Goal: Information Seeking & Learning: Learn about a topic

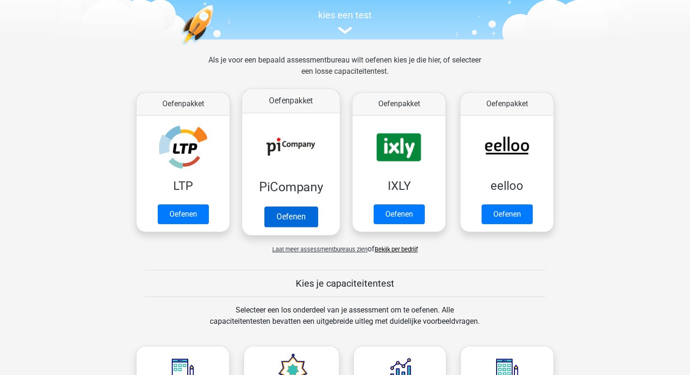
scroll to position [66, 0]
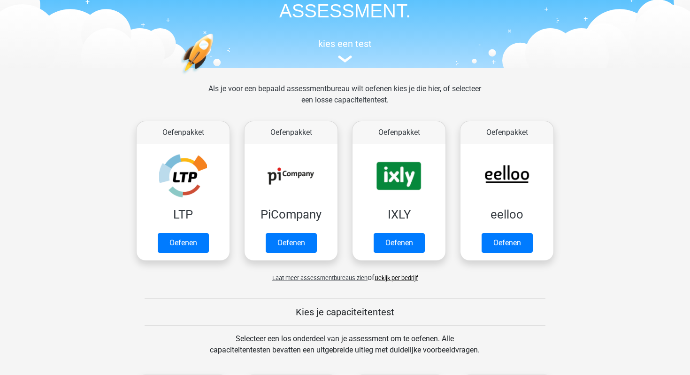
click at [346, 278] on span "Laat meer assessmentbureaus zien" at bounding box center [319, 277] width 95 height 7
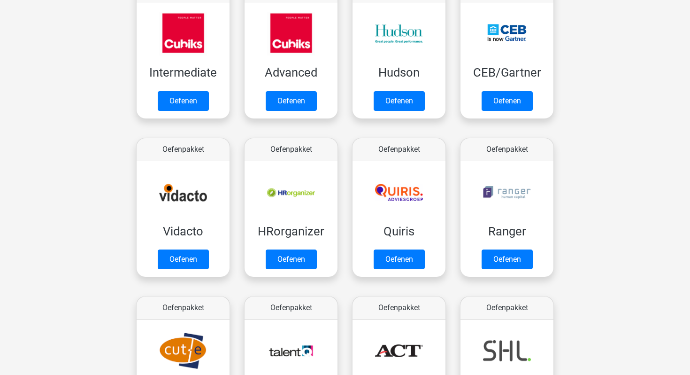
scroll to position [214, 0]
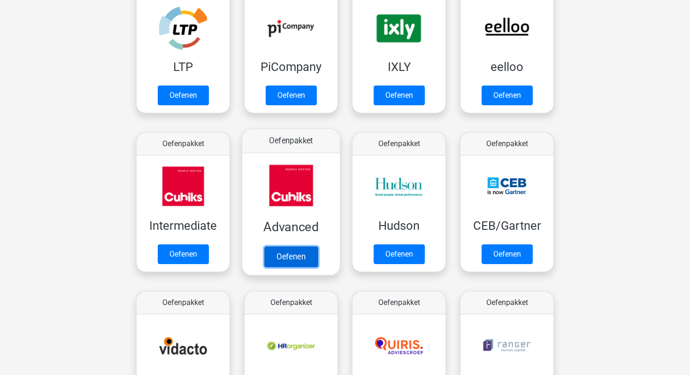
click at [289, 254] on link "Oefenen" at bounding box center [291, 256] width 54 height 21
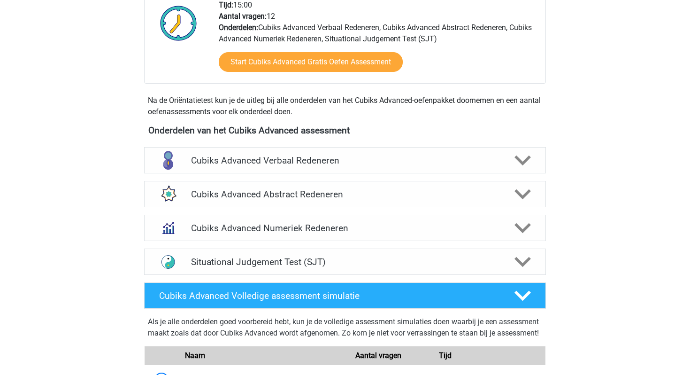
scroll to position [250, 0]
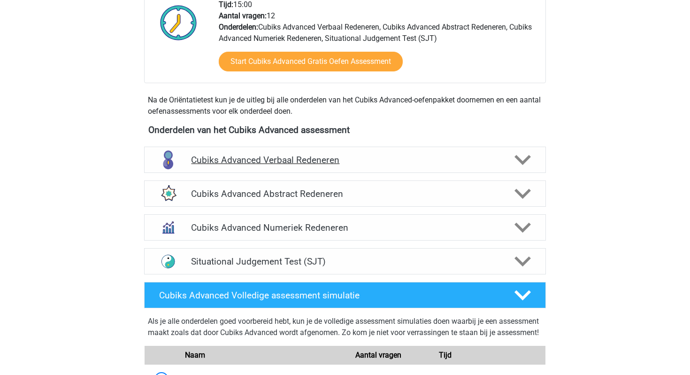
click at [299, 170] on div "Cubiks Advanced Verbaal Redeneren" at bounding box center [345, 160] width 402 height 26
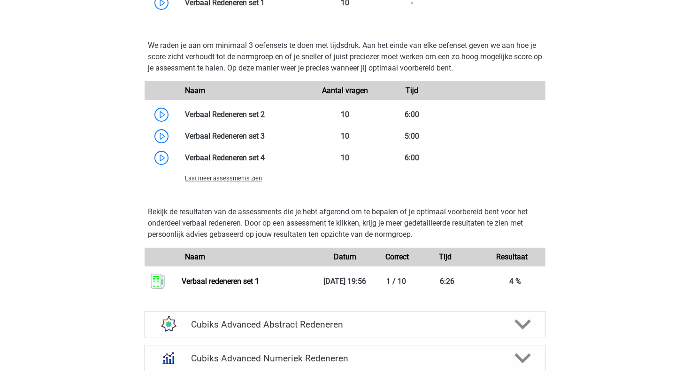
scroll to position [809, 0]
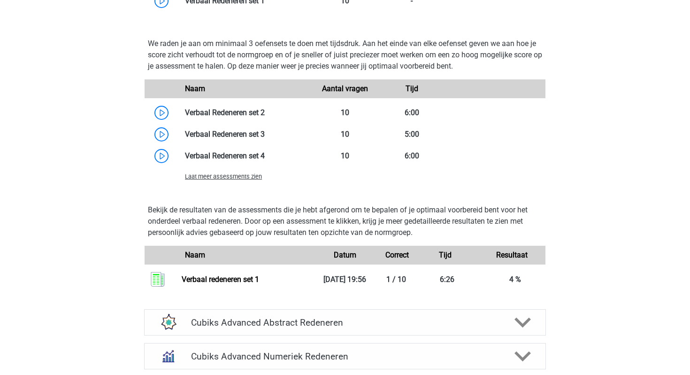
click at [235, 176] on span "Laat meer assessments zien" at bounding box center [223, 176] width 77 height 7
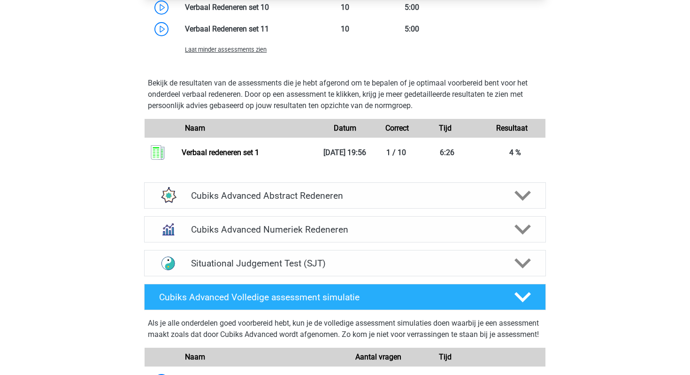
scroll to position [1177, 0]
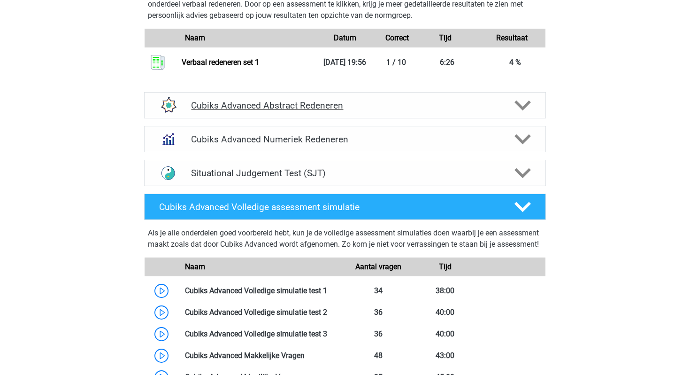
click at [278, 106] on h4 "Cubiks Advanced Abstract Redeneren" at bounding box center [345, 105] width 308 height 11
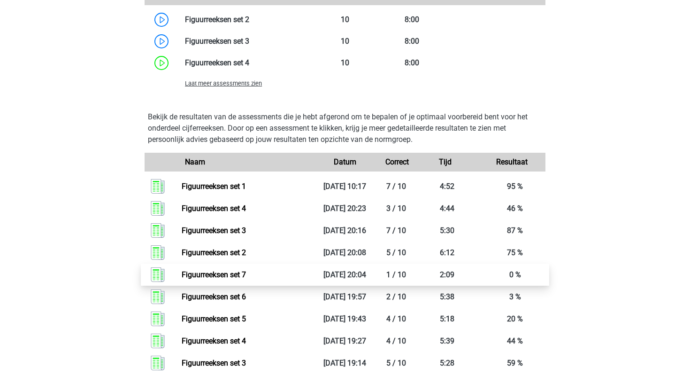
scroll to position [1524, 0]
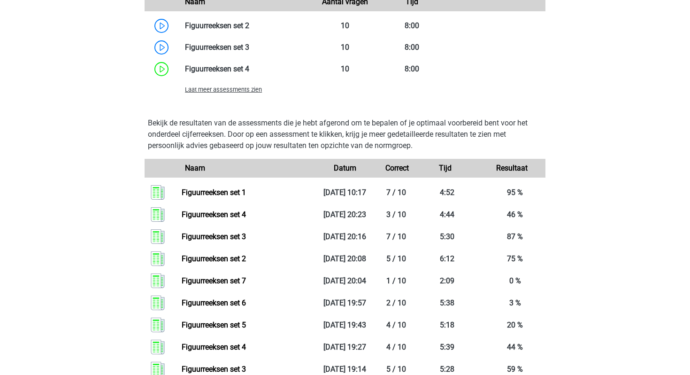
click at [247, 90] on span "Laat meer assessments zien" at bounding box center [223, 89] width 77 height 7
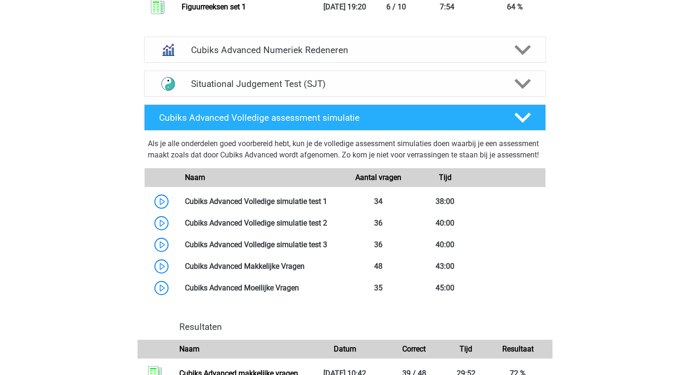
scroll to position [2067, 0]
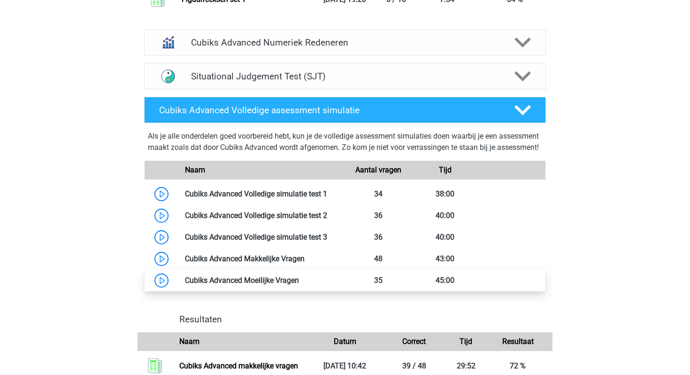
click at [299, 285] on link at bounding box center [299, 280] width 0 height 9
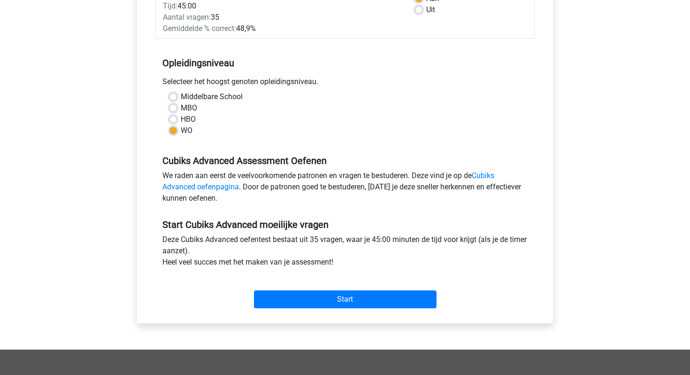
scroll to position [166, 0]
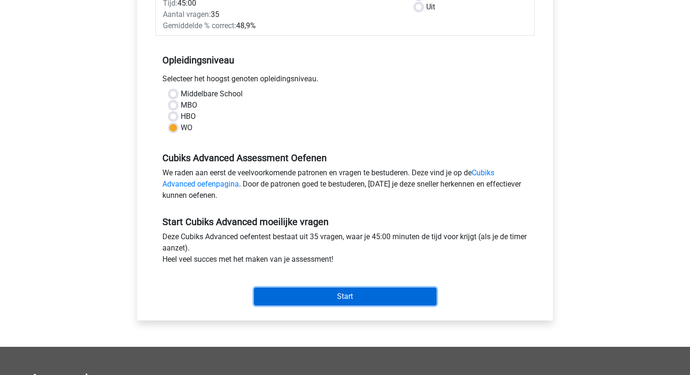
click at [337, 300] on input "Start" at bounding box center [345, 296] width 183 height 18
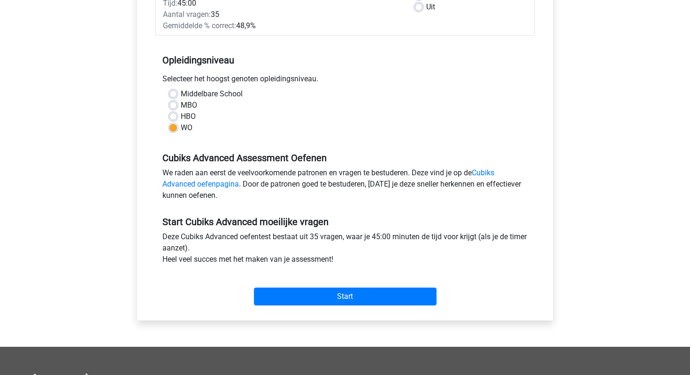
scroll to position [120, 0]
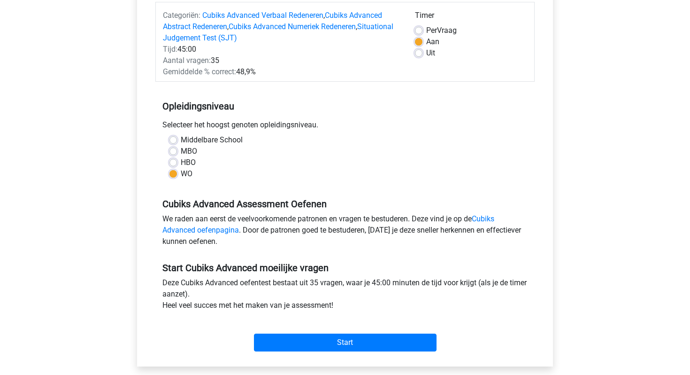
click at [426, 28] on label "Per Vraag" at bounding box center [441, 30] width 31 height 11
click at [417, 28] on input "Per Vraag" at bounding box center [419, 29] width 8 height 9
radio input "true"
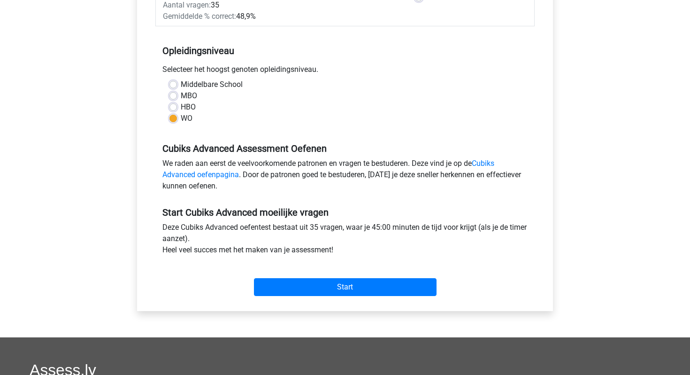
scroll to position [182, 0]
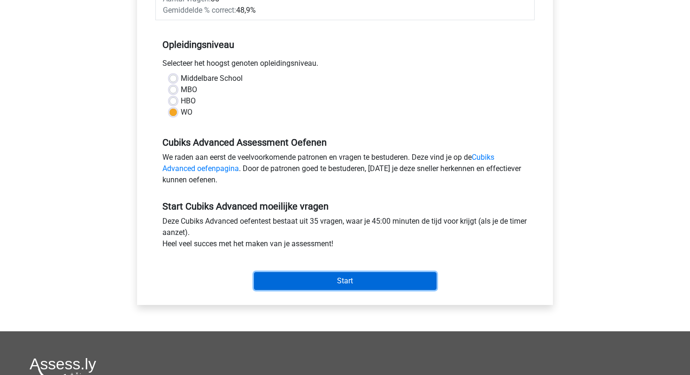
click at [353, 277] on input "Start" at bounding box center [345, 281] width 183 height 18
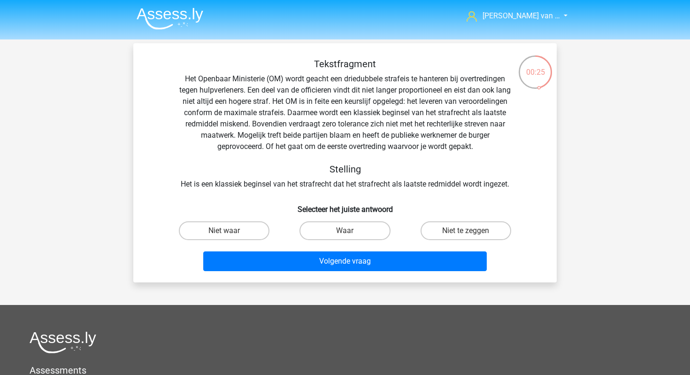
click at [315, 105] on div "Tekstfragment Het Openbaar Ministerie (OM) wordt geacht een driedubbele strafei…" at bounding box center [345, 123] width 394 height 131
click at [440, 232] on label "Niet te zeggen" at bounding box center [466, 230] width 91 height 19
click at [466, 232] on input "Niet te zeggen" at bounding box center [469, 234] width 6 height 6
radio input "true"
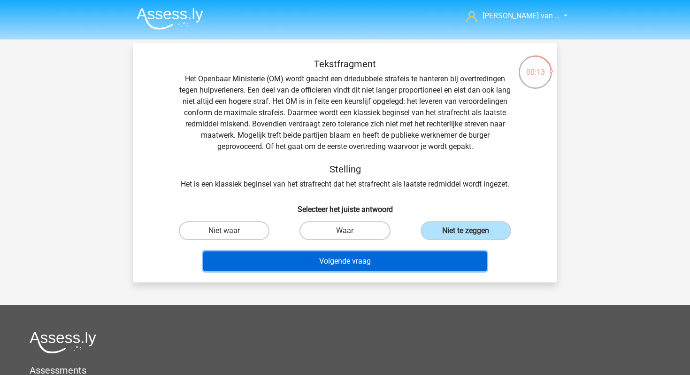
click at [420, 259] on button "Volgende vraag" at bounding box center [345, 261] width 284 height 20
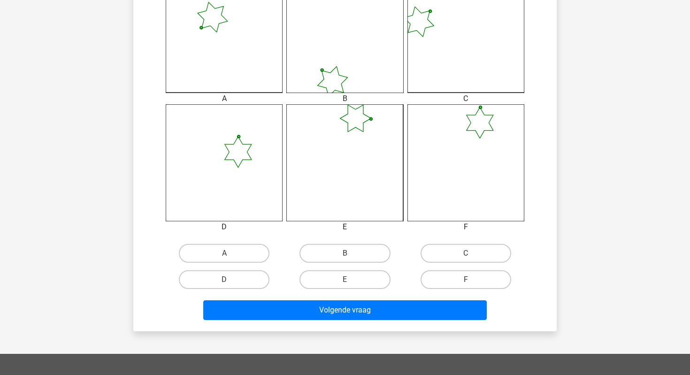
scroll to position [290, 0]
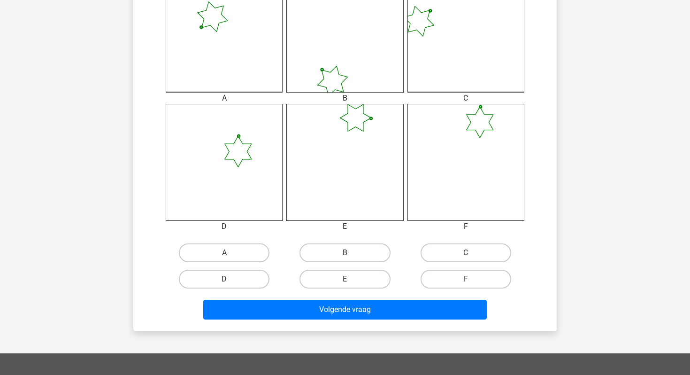
click at [356, 256] on label "B" at bounding box center [345, 252] width 91 height 19
click at [351, 256] on input "B" at bounding box center [348, 256] width 6 height 6
radio input "true"
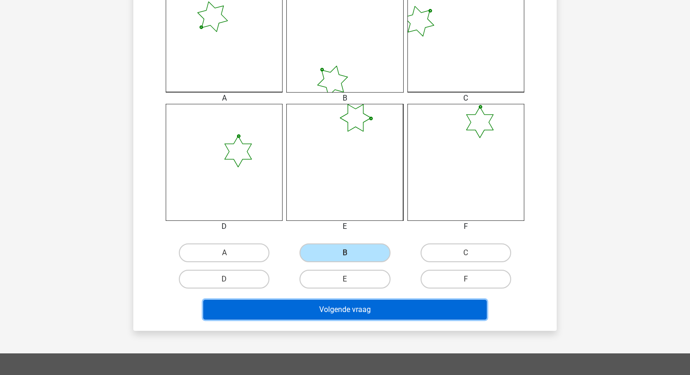
click at [353, 310] on button "Volgende vraag" at bounding box center [345, 310] width 284 height 20
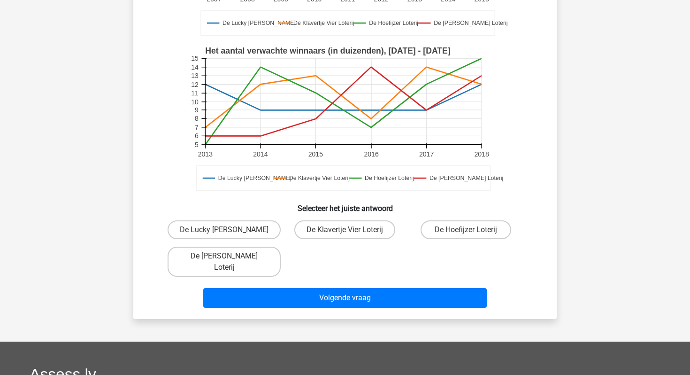
scroll to position [219, 0]
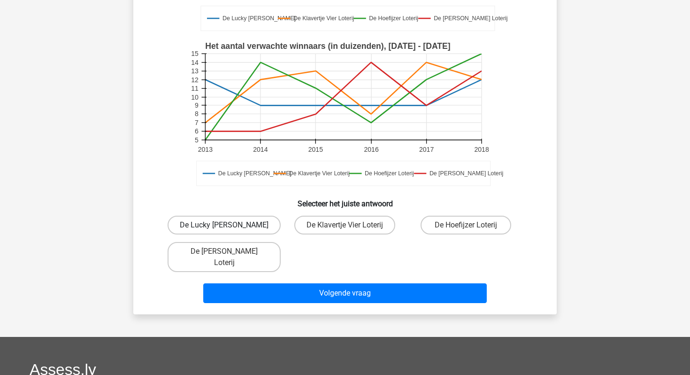
click at [255, 224] on label "De Lucky [PERSON_NAME]" at bounding box center [224, 225] width 113 height 19
click at [231, 225] on input "De Lucky [PERSON_NAME]" at bounding box center [227, 228] width 6 height 6
radio input "true"
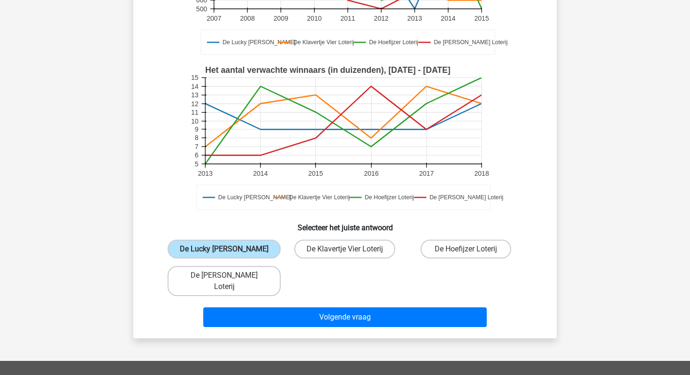
scroll to position [212, 0]
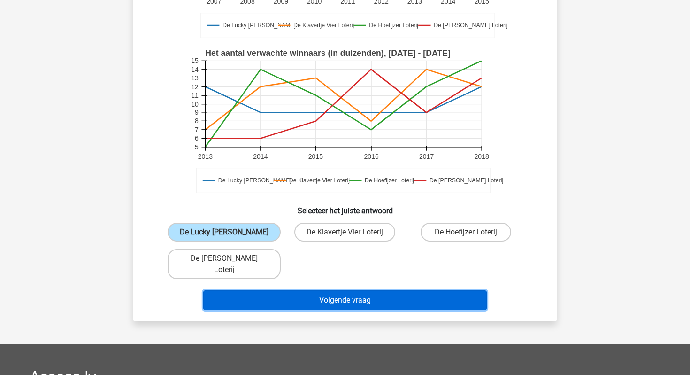
click at [304, 293] on button "Volgende vraag" at bounding box center [345, 300] width 284 height 20
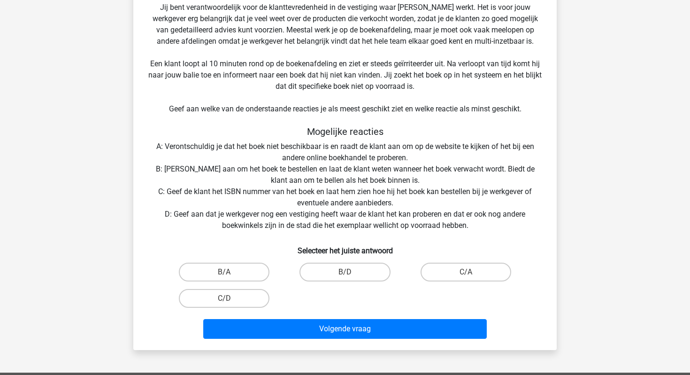
scroll to position [130, 0]
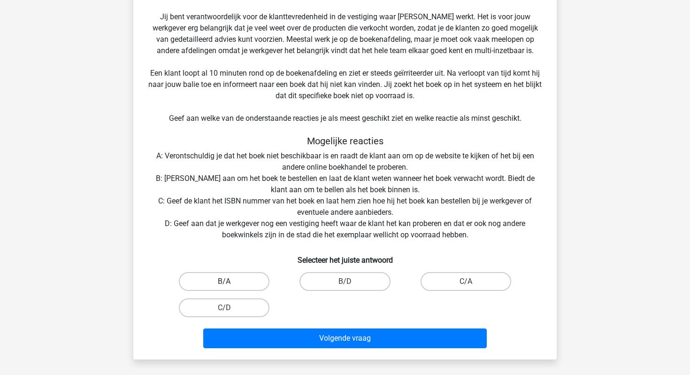
click at [231, 284] on label "B/A" at bounding box center [224, 281] width 91 height 19
click at [231, 284] on input "B/A" at bounding box center [227, 284] width 6 height 6
radio input "true"
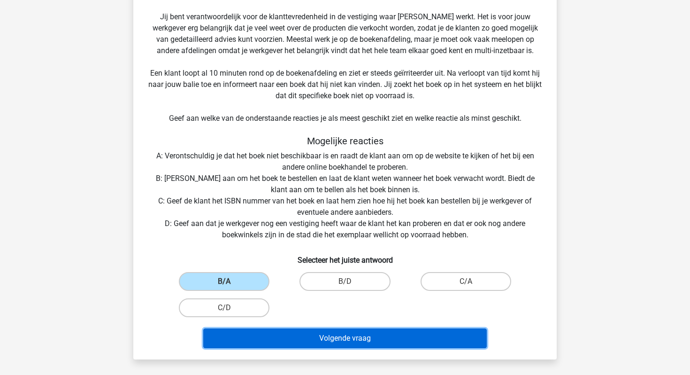
click at [325, 347] on button "Volgende vraag" at bounding box center [345, 338] width 284 height 20
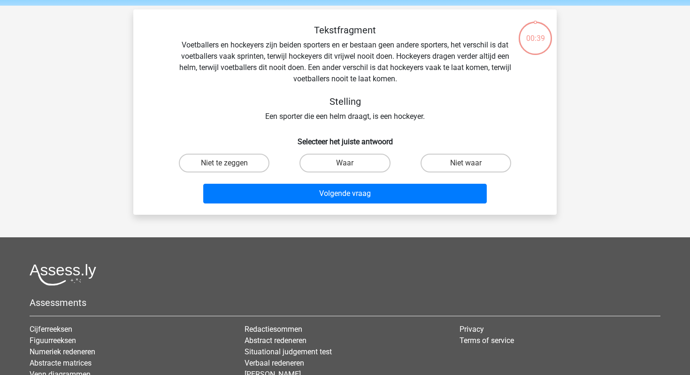
scroll to position [29, 0]
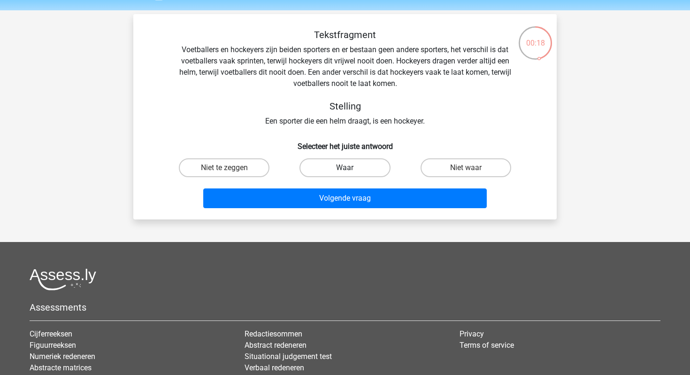
click at [337, 165] on label "Waar" at bounding box center [345, 167] width 91 height 19
click at [345, 168] on input "Waar" at bounding box center [348, 171] width 6 height 6
radio input "true"
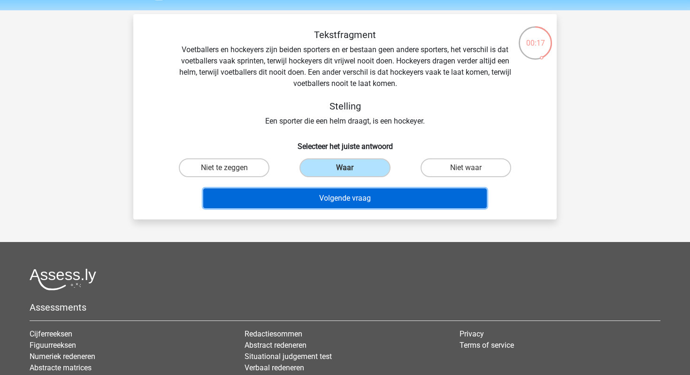
click at [336, 203] on button "Volgende vraag" at bounding box center [345, 198] width 284 height 20
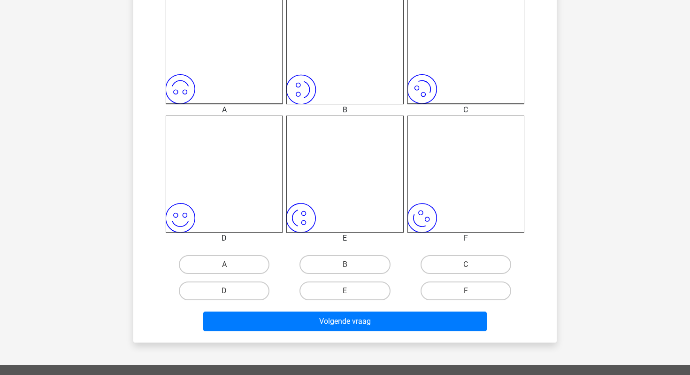
scroll to position [280, 0]
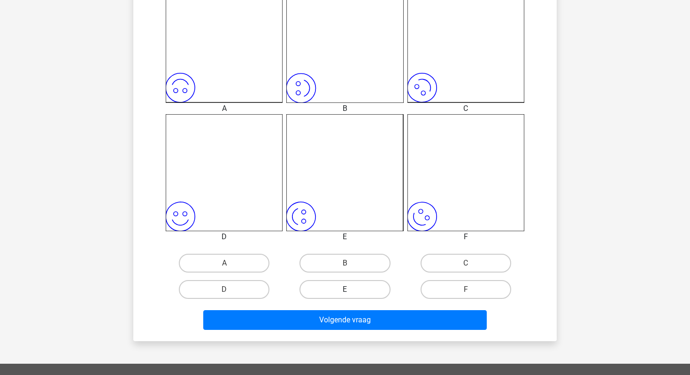
click at [365, 294] on label "E" at bounding box center [345, 289] width 91 height 19
click at [351, 294] on input "E" at bounding box center [348, 292] width 6 height 6
radio input "true"
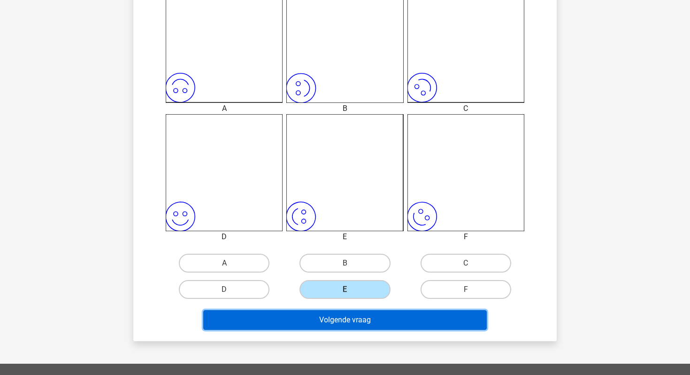
click at [365, 325] on button "Volgende vraag" at bounding box center [345, 320] width 284 height 20
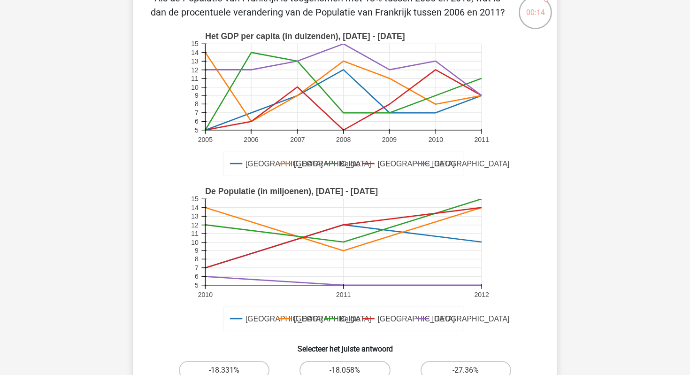
scroll to position [125, 0]
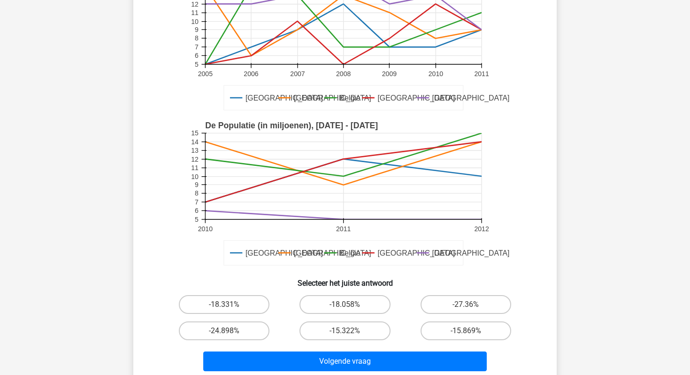
click at [472, 309] on input "-27.36%" at bounding box center [469, 307] width 6 height 6
radio input "true"
click at [437, 350] on div "Volgende vraag" at bounding box center [345, 359] width 394 height 31
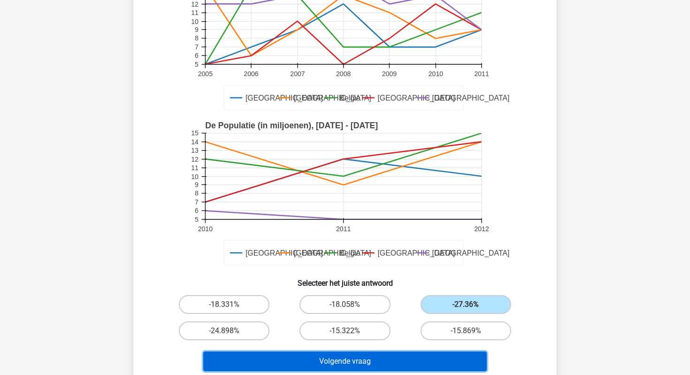
click at [437, 361] on button "Volgende vraag" at bounding box center [345, 361] width 284 height 20
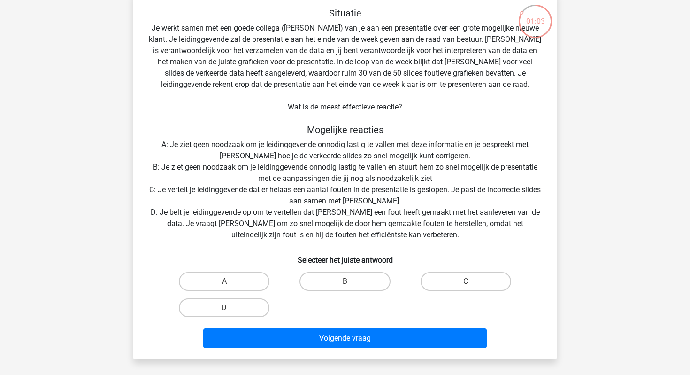
scroll to position [51, 0]
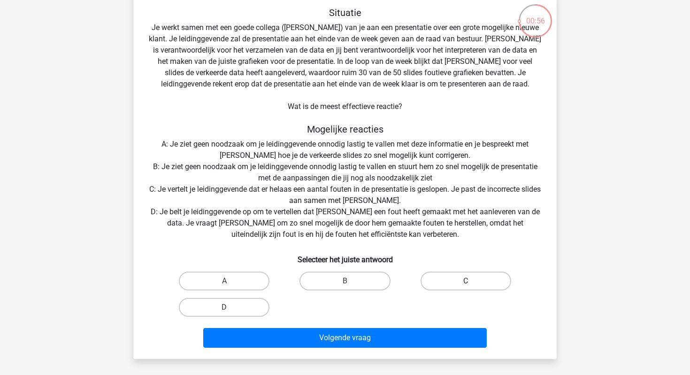
click at [432, 284] on label "C" at bounding box center [466, 280] width 91 height 19
click at [466, 284] on input "C" at bounding box center [469, 284] width 6 height 6
radio input "true"
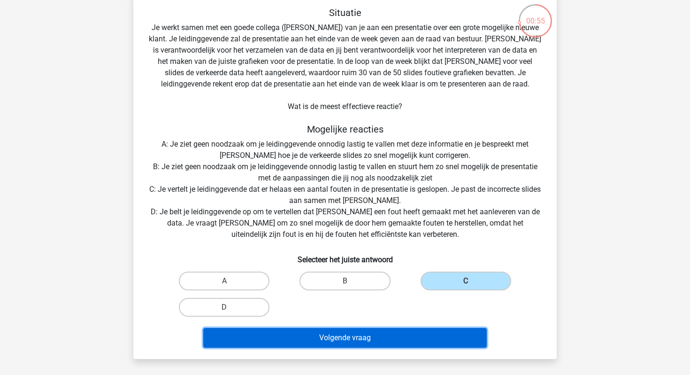
click at [381, 333] on button "Volgende vraag" at bounding box center [345, 338] width 284 height 20
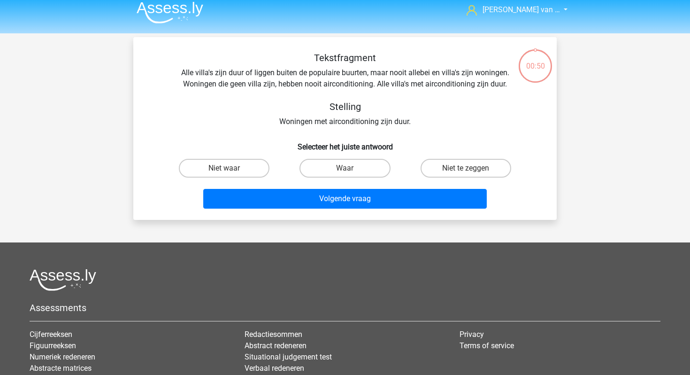
scroll to position [0, 0]
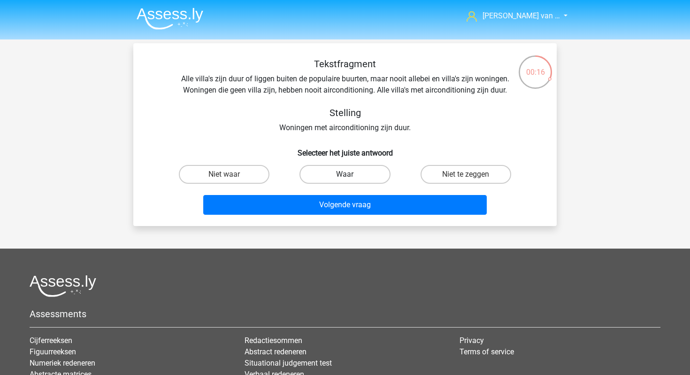
click at [330, 181] on label "Waar" at bounding box center [345, 174] width 91 height 19
click at [345, 180] on input "Waar" at bounding box center [348, 177] width 6 height 6
radio input "true"
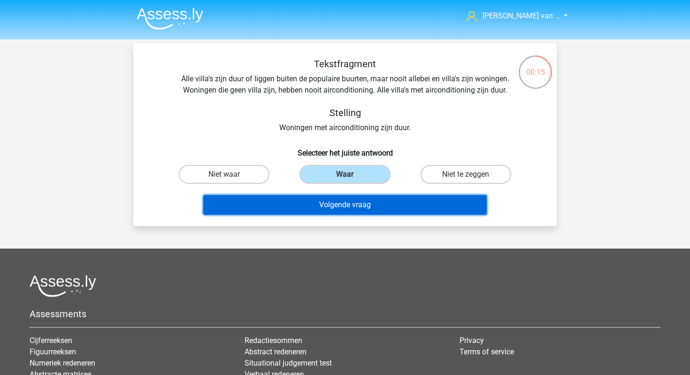
click at [330, 208] on button "Volgende vraag" at bounding box center [345, 205] width 284 height 20
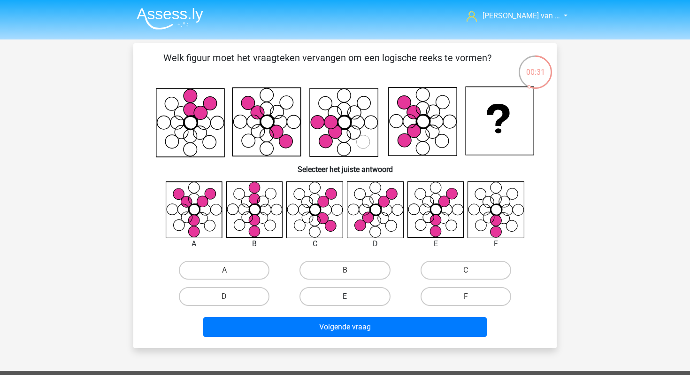
click at [373, 290] on label "E" at bounding box center [345, 296] width 91 height 19
click at [351, 296] on input "E" at bounding box center [348, 299] width 6 height 6
radio input "true"
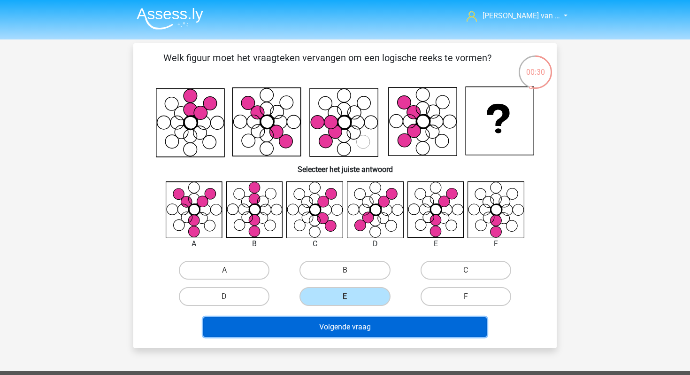
click at [368, 325] on button "Volgende vraag" at bounding box center [345, 327] width 284 height 20
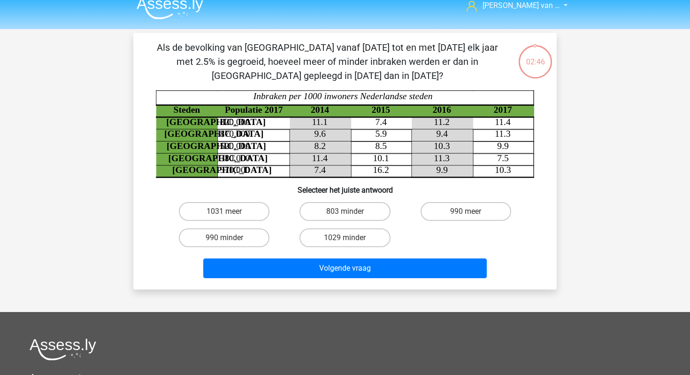
scroll to position [11, 0]
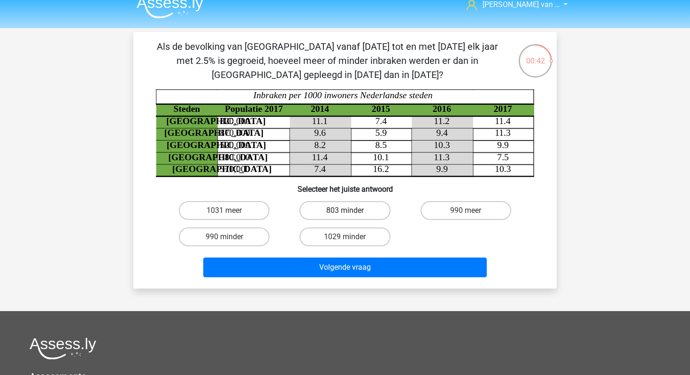
click at [335, 209] on label "803 minder" at bounding box center [345, 210] width 91 height 19
click at [345, 210] on input "803 minder" at bounding box center [348, 213] width 6 height 6
radio input "true"
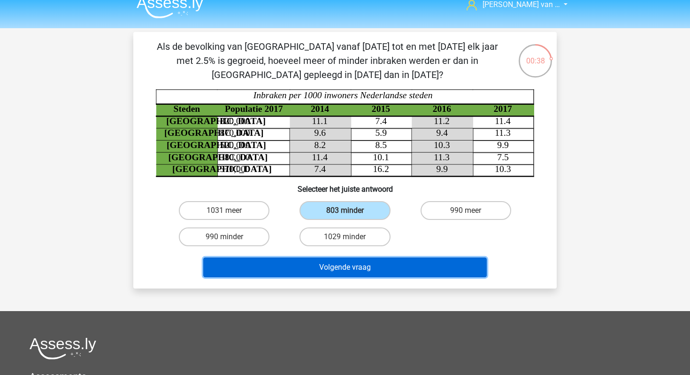
click at [380, 264] on button "Volgende vraag" at bounding box center [345, 267] width 284 height 20
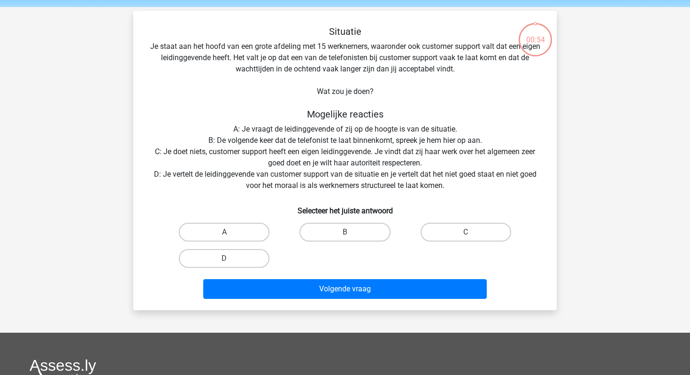
scroll to position [43, 0]
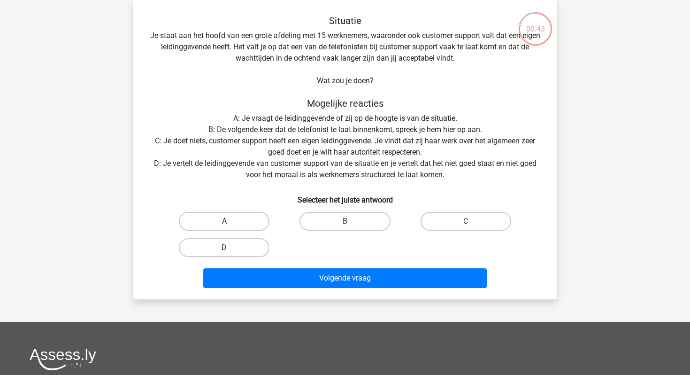
click at [250, 216] on label "A" at bounding box center [224, 221] width 91 height 19
click at [231, 221] on input "A" at bounding box center [227, 224] width 6 height 6
radio input "true"
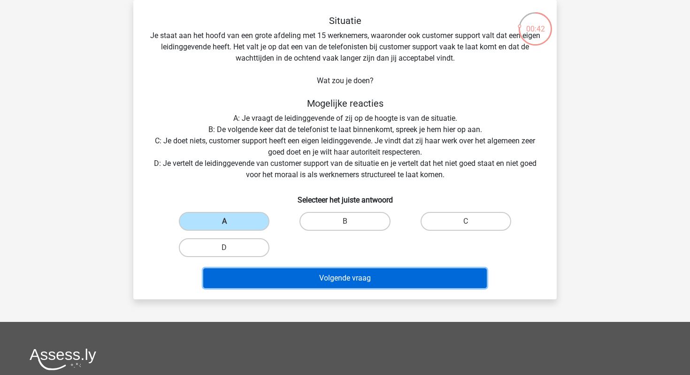
click at [350, 284] on button "Volgende vraag" at bounding box center [345, 278] width 284 height 20
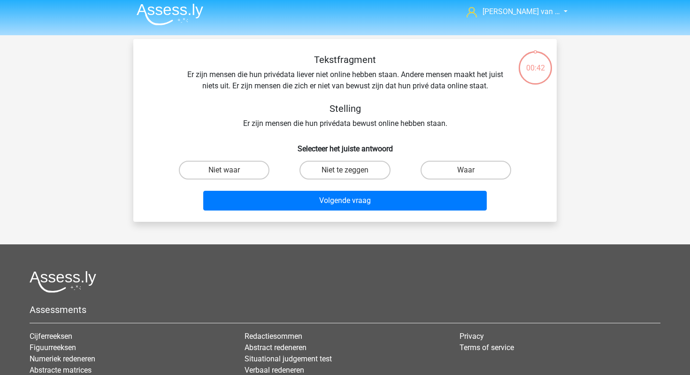
scroll to position [4, 0]
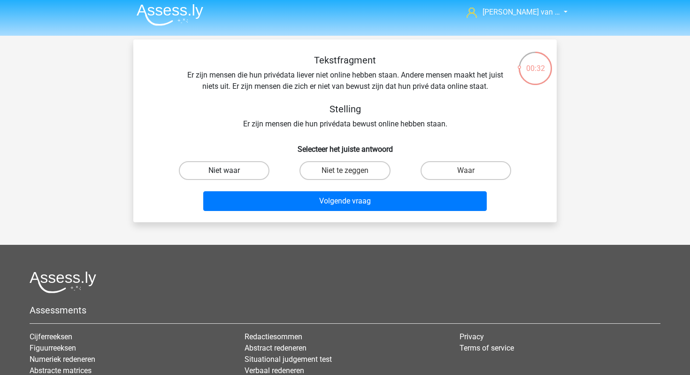
click at [244, 173] on label "Niet waar" at bounding box center [224, 170] width 91 height 19
click at [231, 173] on input "Niet waar" at bounding box center [227, 173] width 6 height 6
radio input "true"
click at [335, 172] on label "Niet te zeggen" at bounding box center [345, 170] width 91 height 19
click at [345, 172] on input "Niet te zeggen" at bounding box center [348, 173] width 6 height 6
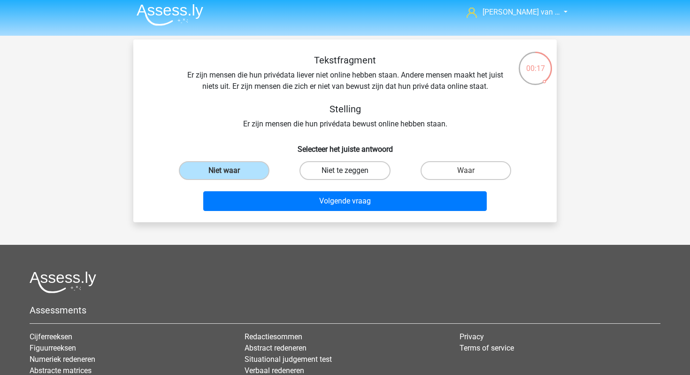
radio input "true"
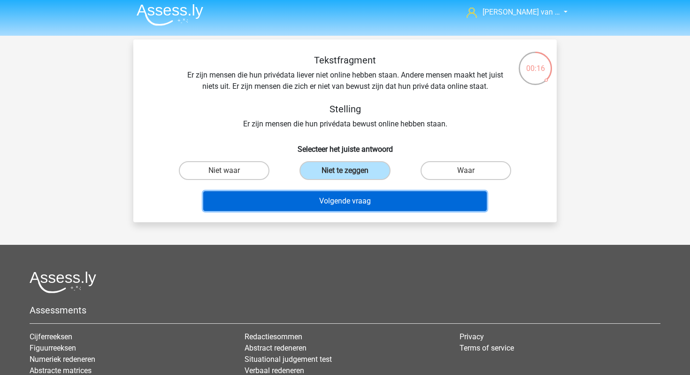
click at [348, 199] on button "Volgende vraag" at bounding box center [345, 201] width 284 height 20
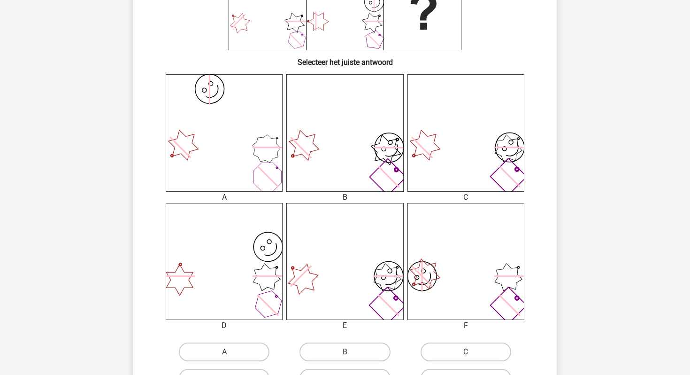
scroll to position [205, 0]
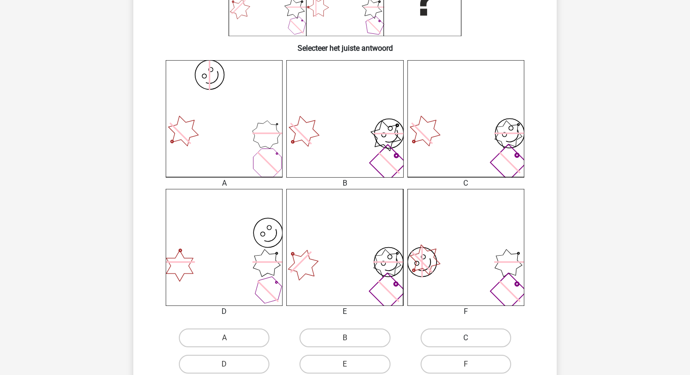
click at [442, 333] on label "C" at bounding box center [466, 337] width 91 height 19
click at [466, 338] on input "C" at bounding box center [469, 341] width 6 height 6
radio input "true"
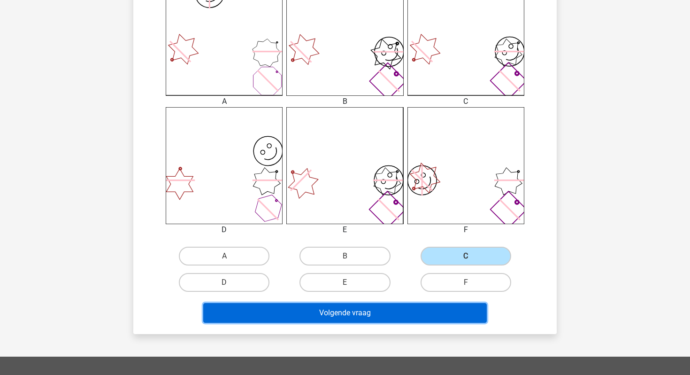
click at [408, 308] on button "Volgende vraag" at bounding box center [345, 313] width 284 height 20
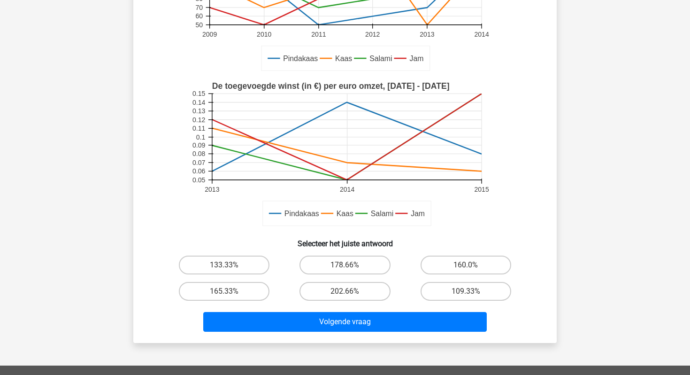
scroll to position [179, 0]
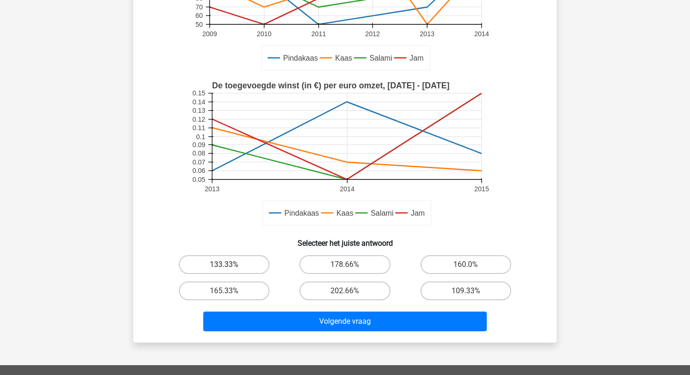
click at [239, 260] on label "133.33%" at bounding box center [224, 264] width 91 height 19
click at [231, 264] on input "133.33%" at bounding box center [227, 267] width 6 height 6
radio input "true"
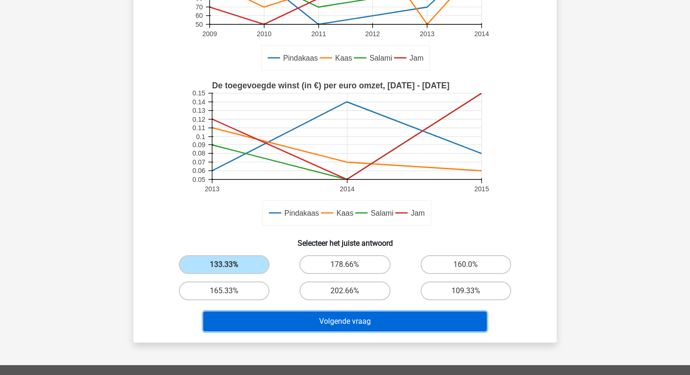
click at [305, 316] on button "Volgende vraag" at bounding box center [345, 321] width 284 height 20
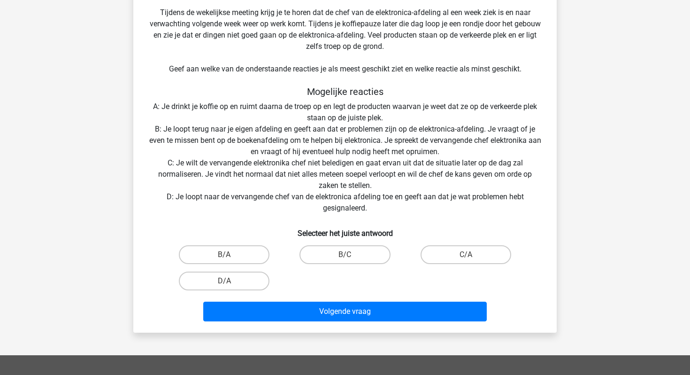
scroll to position [189, 0]
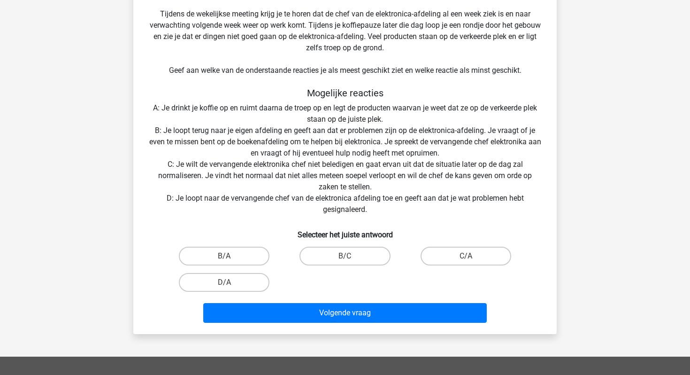
click at [346, 259] on input "B/C" at bounding box center [348, 259] width 6 height 6
radio input "true"
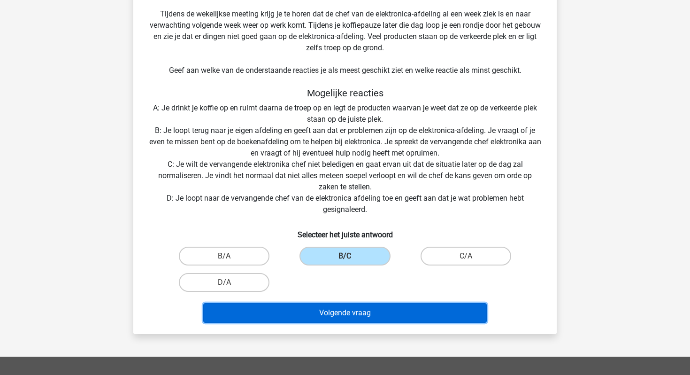
click at [356, 316] on button "Volgende vraag" at bounding box center [345, 313] width 284 height 20
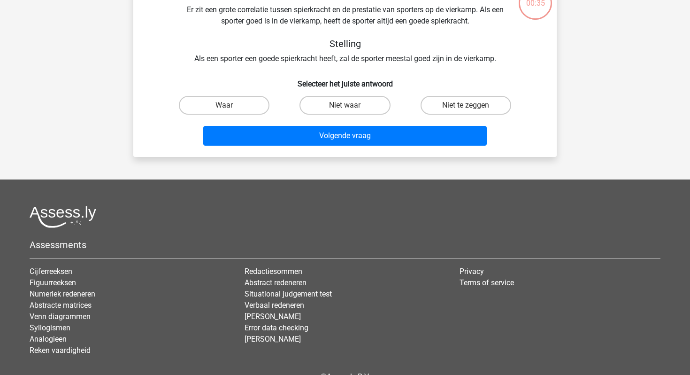
scroll to position [43, 0]
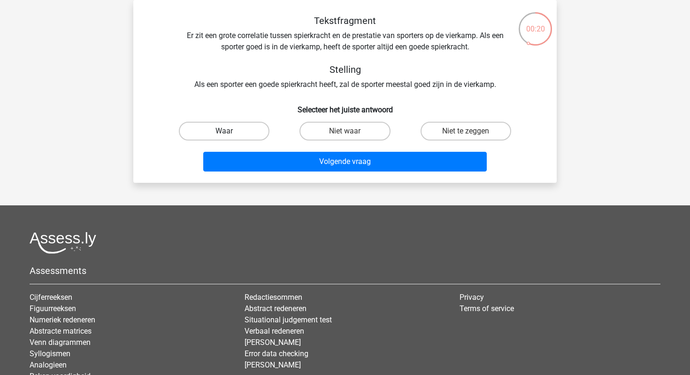
click at [235, 132] on label "Waar" at bounding box center [224, 131] width 91 height 19
click at [231, 132] on input "Waar" at bounding box center [227, 134] width 6 height 6
radio input "true"
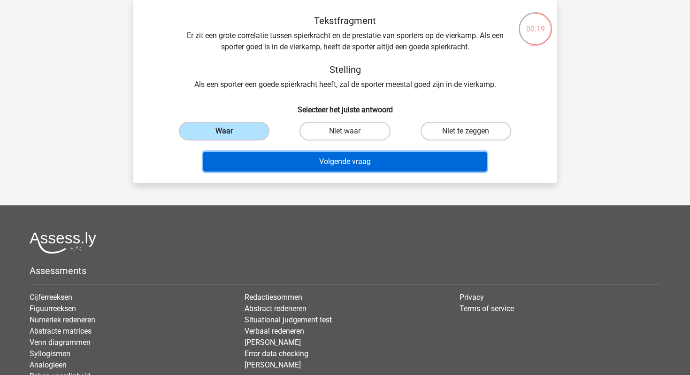
click at [276, 169] on button "Volgende vraag" at bounding box center [345, 162] width 284 height 20
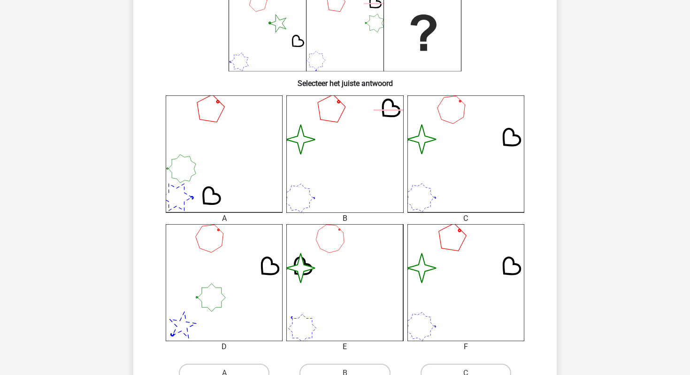
scroll to position [222, 0]
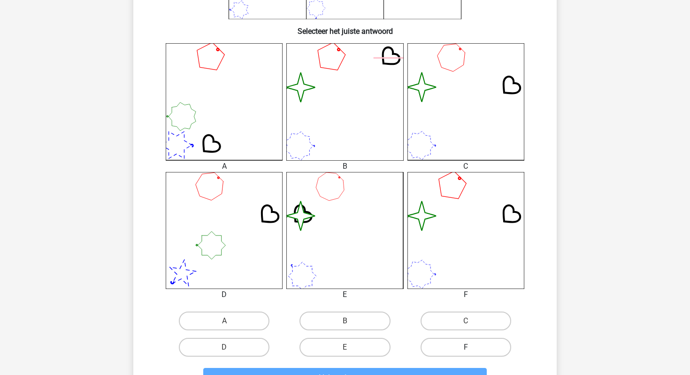
click at [458, 341] on label "F" at bounding box center [466, 347] width 91 height 19
click at [466, 347] on input "F" at bounding box center [469, 350] width 6 height 6
radio input "true"
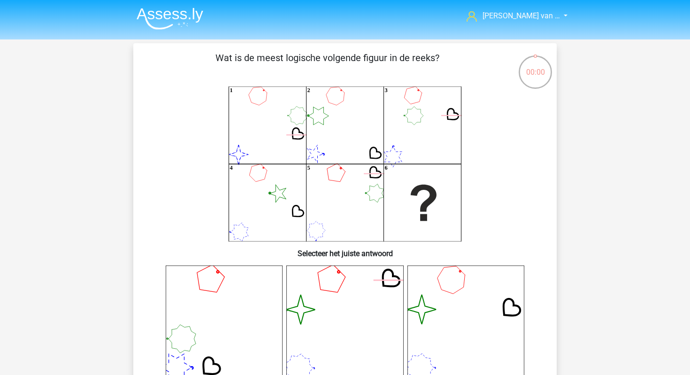
scroll to position [259, 0]
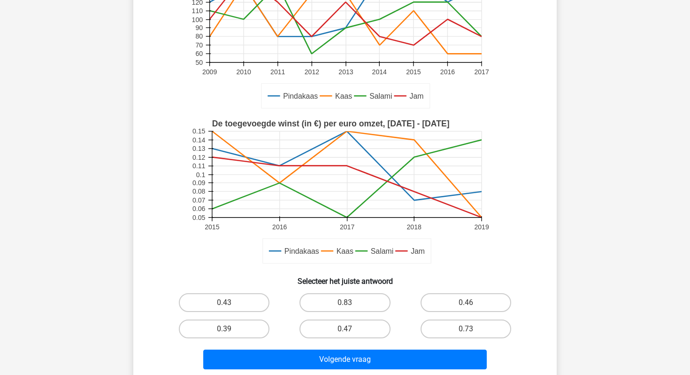
scroll to position [130, 0]
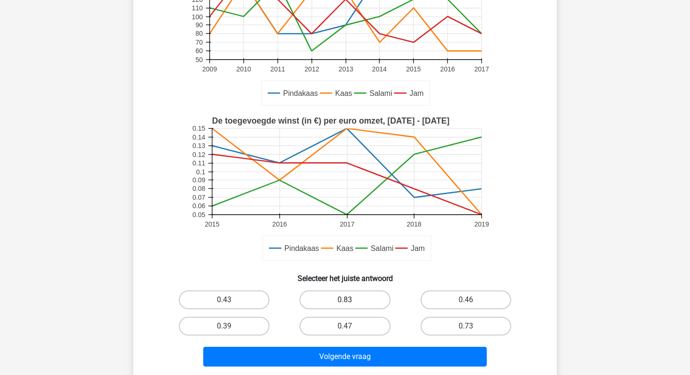
click at [361, 306] on label "0.83" at bounding box center [345, 299] width 91 height 19
click at [351, 306] on input "0.83" at bounding box center [348, 303] width 6 height 6
radio input "true"
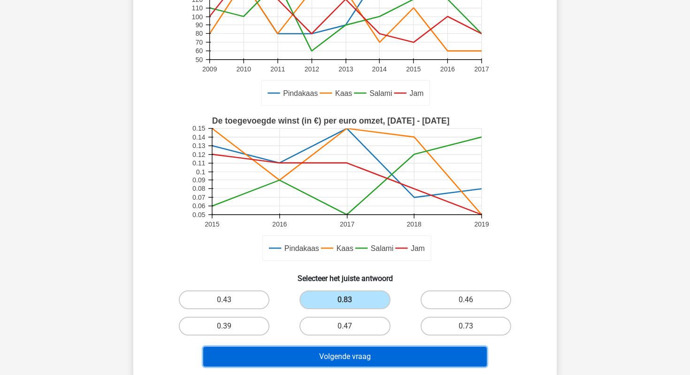
click at [370, 362] on button "Volgende vraag" at bounding box center [345, 357] width 284 height 20
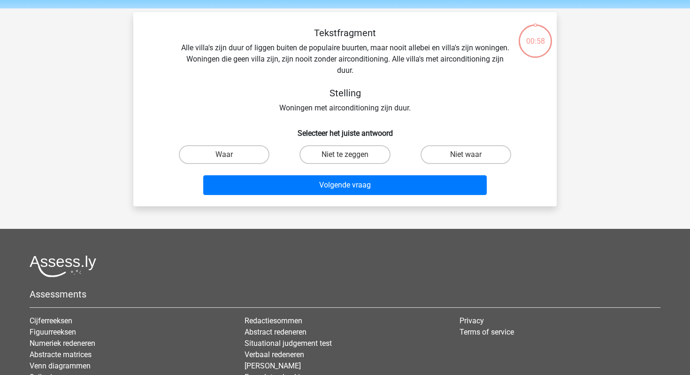
scroll to position [24, 0]
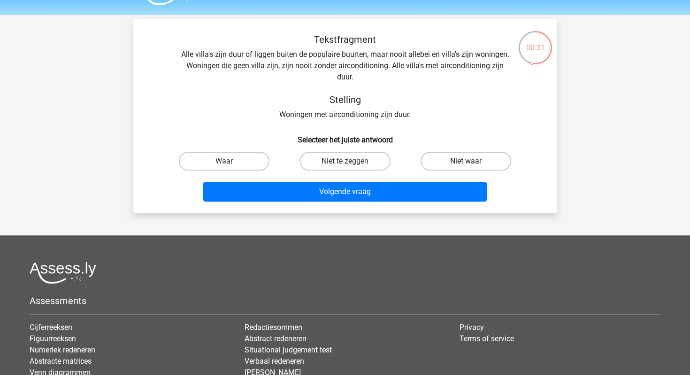
click at [474, 157] on label "Niet waar" at bounding box center [466, 161] width 91 height 19
click at [472, 161] on input "Niet waar" at bounding box center [469, 164] width 6 height 6
radio input "true"
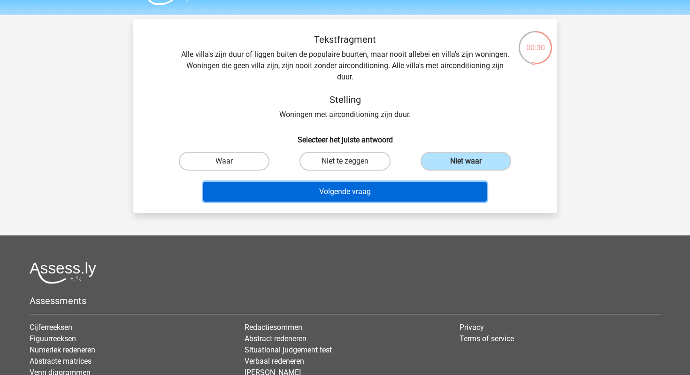
click at [433, 193] on button "Volgende vraag" at bounding box center [345, 192] width 284 height 20
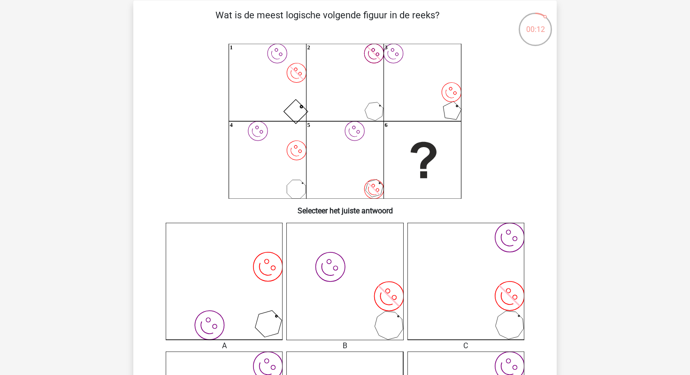
scroll to position [219, 0]
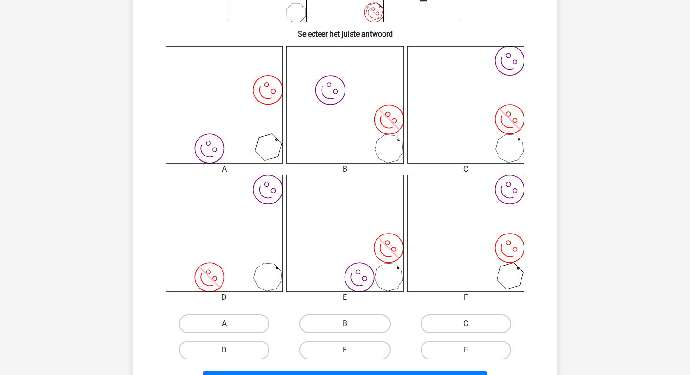
click at [465, 322] on label "C" at bounding box center [466, 323] width 91 height 19
click at [466, 324] on input "C" at bounding box center [469, 327] width 6 height 6
radio input "true"
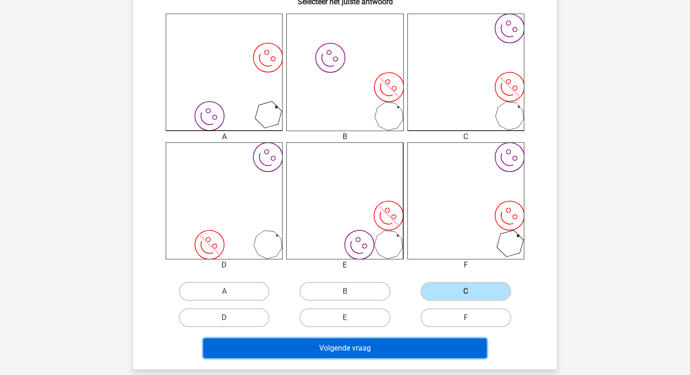
click at [451, 341] on button "Volgende vraag" at bounding box center [345, 348] width 284 height 20
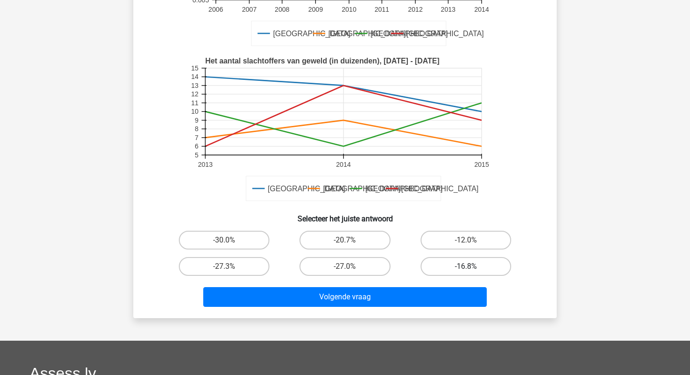
scroll to position [231, 0]
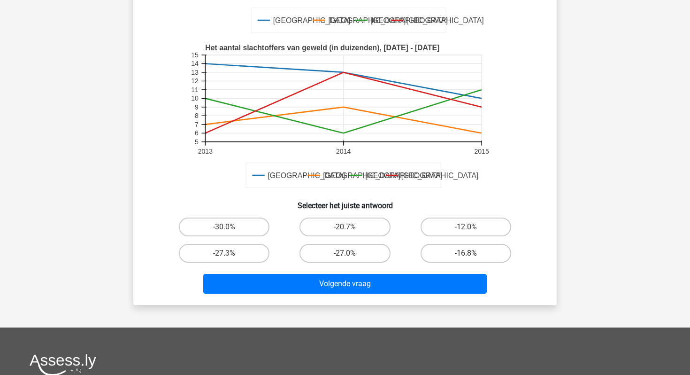
click at [455, 254] on label "-16.8%" at bounding box center [466, 253] width 91 height 19
click at [466, 254] on input "-16.8%" at bounding box center [469, 256] width 6 height 6
radio input "true"
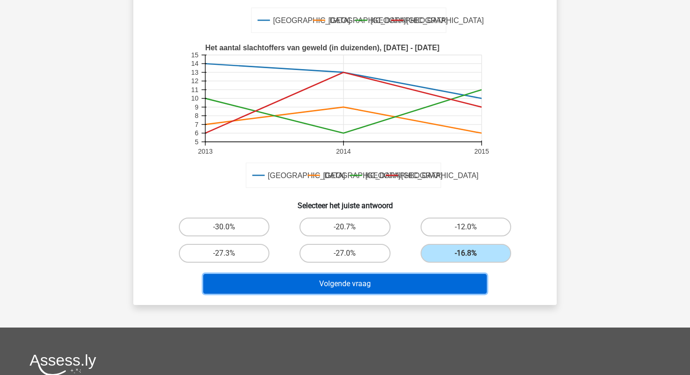
click at [411, 288] on button "Volgende vraag" at bounding box center [345, 284] width 284 height 20
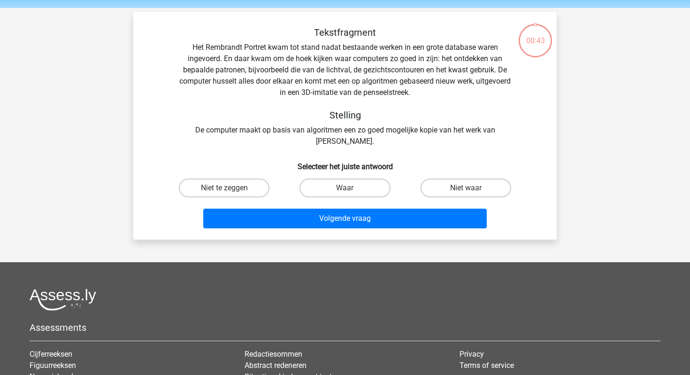
scroll to position [29, 0]
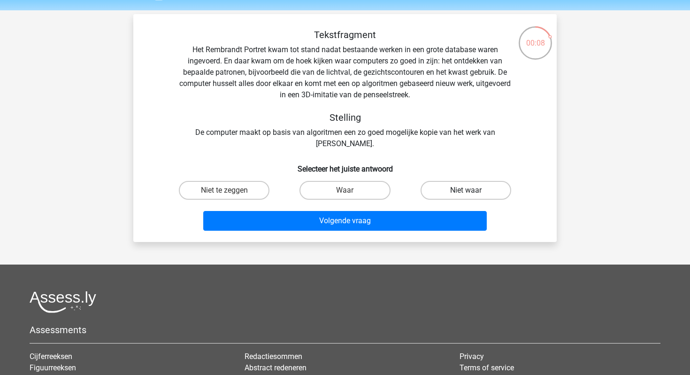
click at [447, 193] on label "Niet waar" at bounding box center [466, 190] width 91 height 19
click at [466, 193] on input "Niet waar" at bounding box center [469, 193] width 6 height 6
radio input "true"
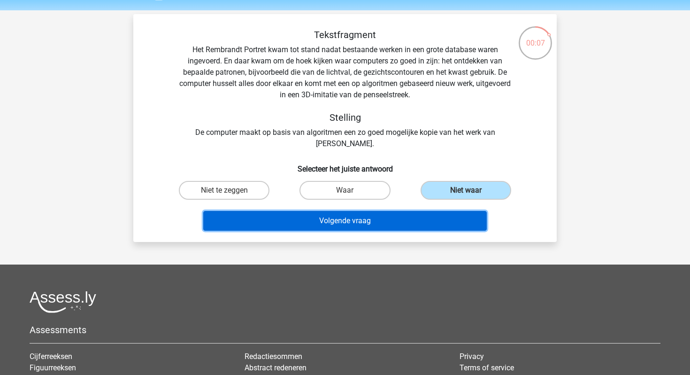
click at [402, 217] on button "Volgende vraag" at bounding box center [345, 221] width 284 height 20
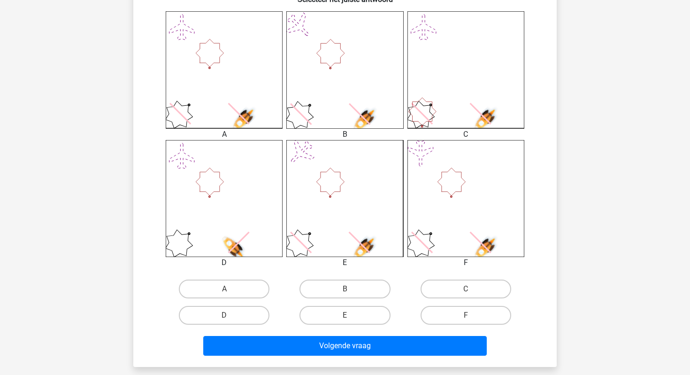
scroll to position [298, 0]
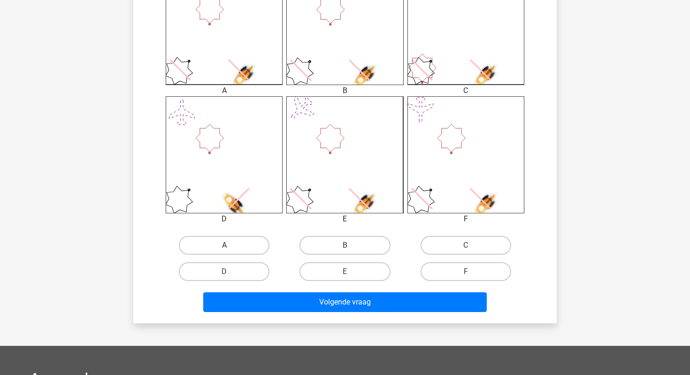
click at [244, 239] on label "A" at bounding box center [224, 245] width 91 height 19
click at [231, 245] on input "A" at bounding box center [227, 248] width 6 height 6
radio input "true"
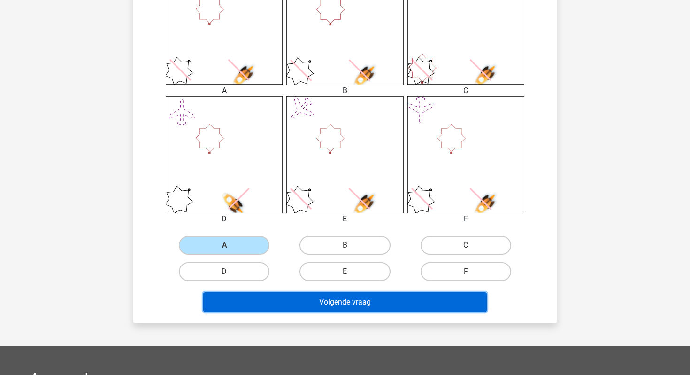
click at [265, 298] on button "Volgende vraag" at bounding box center [345, 302] width 284 height 20
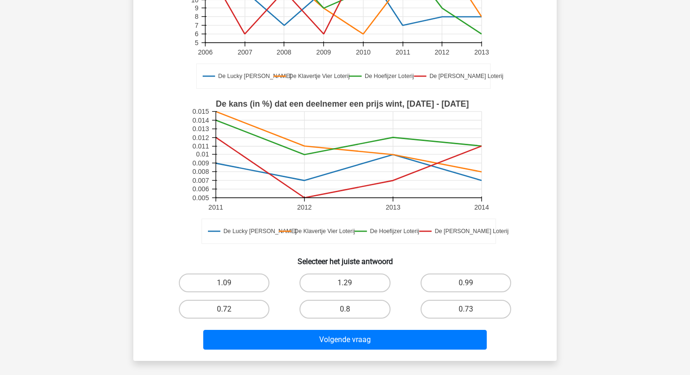
scroll to position [148, 0]
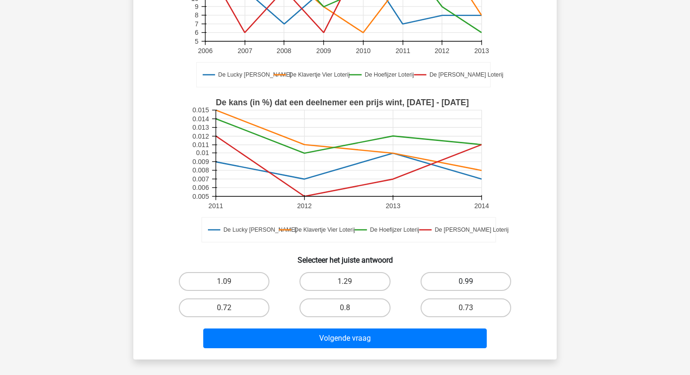
click at [462, 276] on label "0.99" at bounding box center [466, 281] width 91 height 19
click at [466, 281] on input "0.99" at bounding box center [469, 284] width 6 height 6
radio input "true"
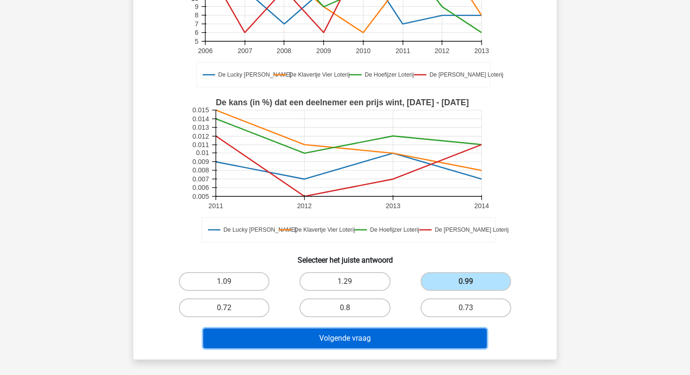
click at [438, 332] on button "Volgende vraag" at bounding box center [345, 338] width 284 height 20
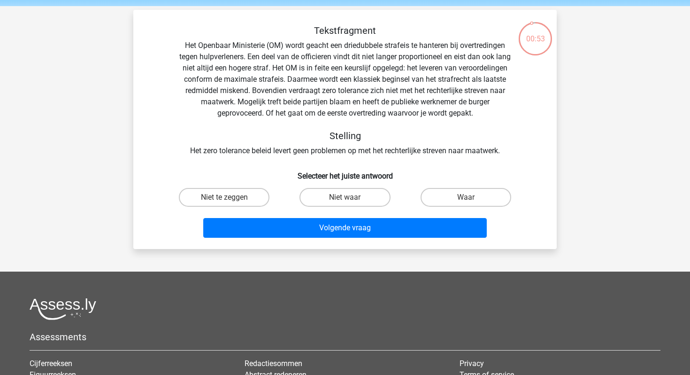
scroll to position [0, 0]
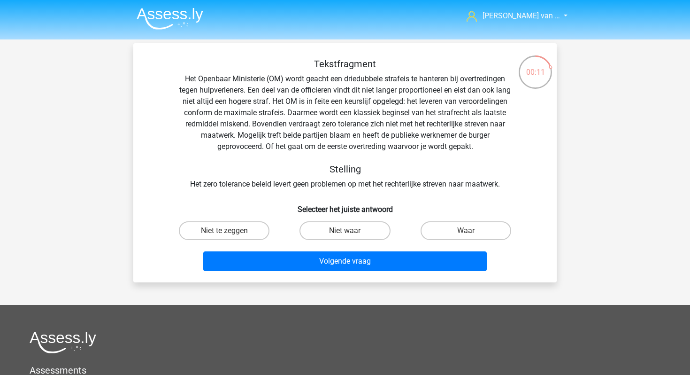
click at [468, 233] on input "Waar" at bounding box center [469, 234] width 6 height 6
radio input "true"
click at [448, 273] on div "Volgende vraag" at bounding box center [345, 262] width 363 height 23
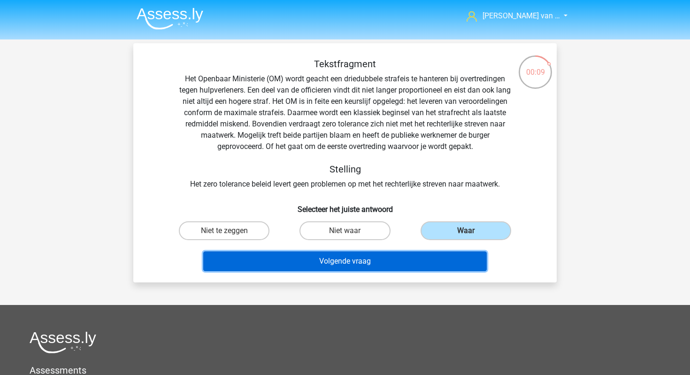
click at [446, 262] on button "Volgende vraag" at bounding box center [345, 261] width 284 height 20
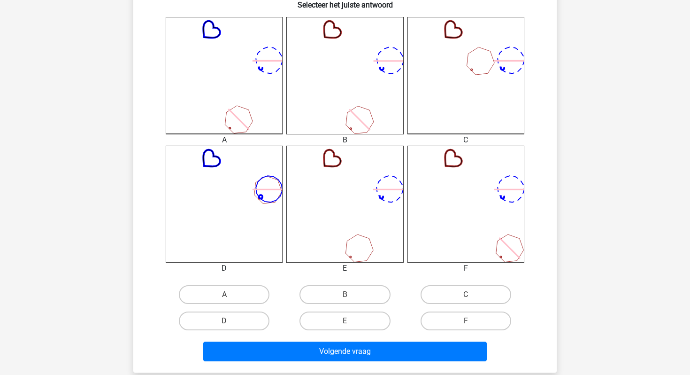
scroll to position [250, 0]
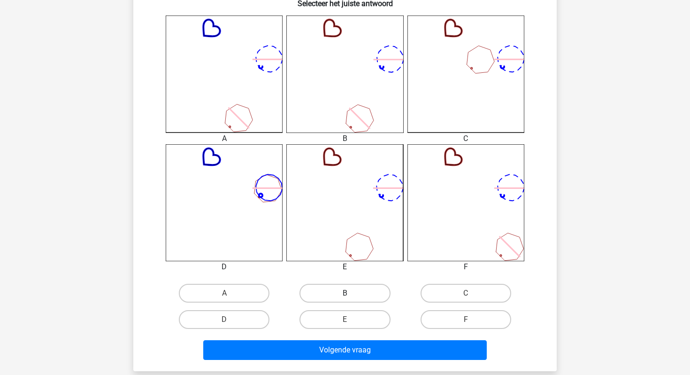
click at [353, 299] on label "B" at bounding box center [345, 293] width 91 height 19
click at [351, 299] on input "B" at bounding box center [348, 296] width 6 height 6
radio input "true"
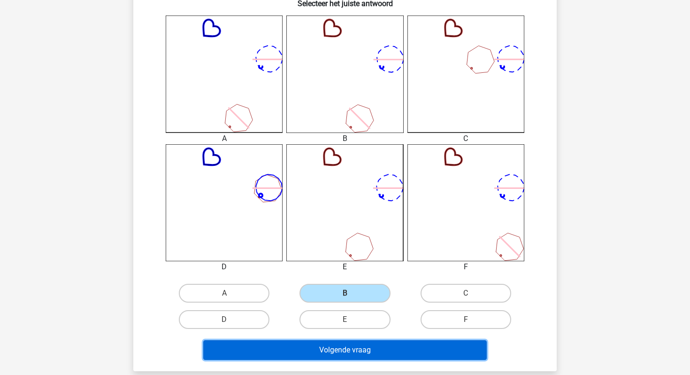
click at [356, 342] on button "Volgende vraag" at bounding box center [345, 350] width 284 height 20
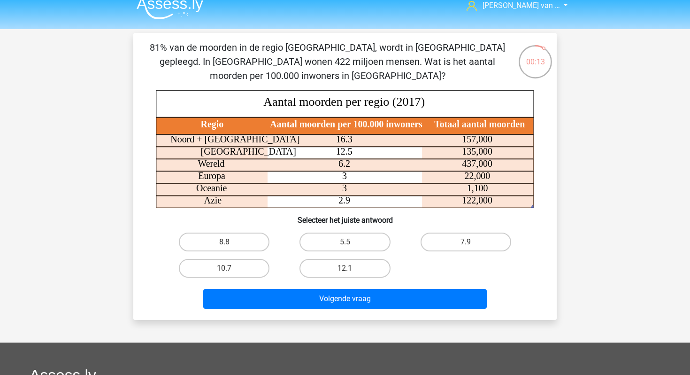
scroll to position [10, 0]
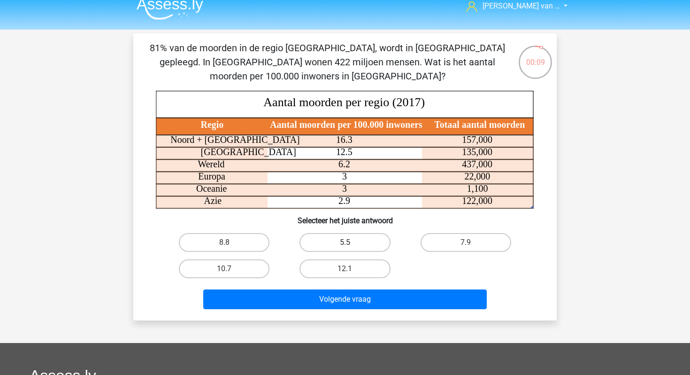
click at [361, 242] on label "5.5" at bounding box center [345, 242] width 91 height 19
click at [351, 242] on input "5.5" at bounding box center [348, 245] width 6 height 6
radio input "true"
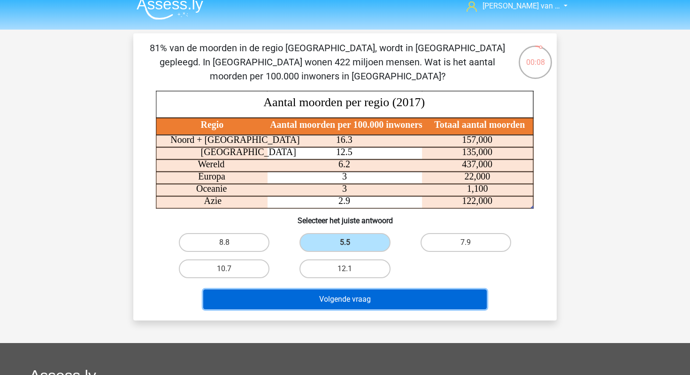
click at [357, 298] on button "Volgende vraag" at bounding box center [345, 299] width 284 height 20
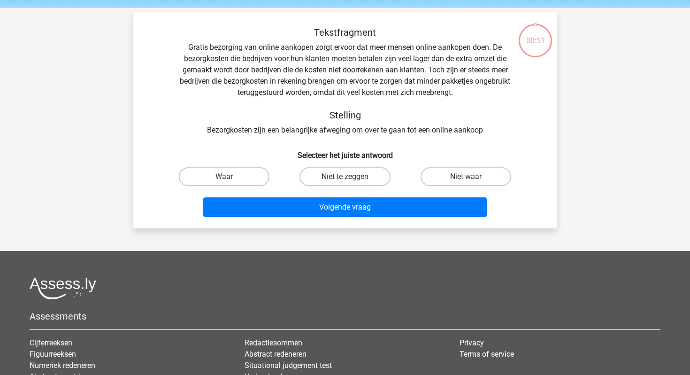
scroll to position [43, 0]
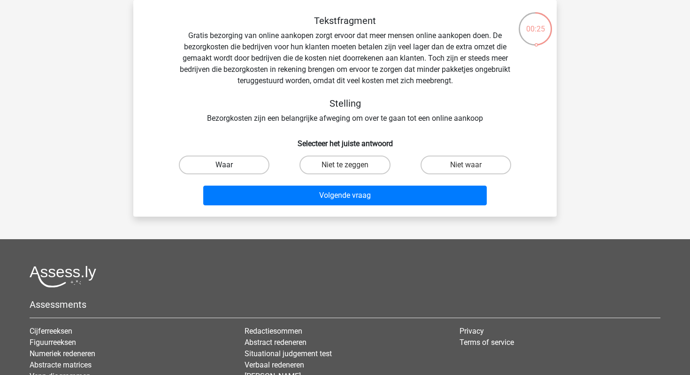
click at [239, 164] on label "Waar" at bounding box center [224, 164] width 91 height 19
click at [231, 165] on input "Waar" at bounding box center [227, 168] width 6 height 6
radio input "true"
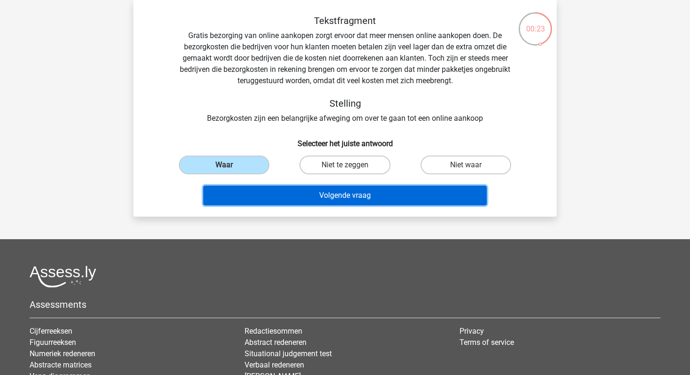
click at [323, 201] on button "Volgende vraag" at bounding box center [345, 196] width 284 height 20
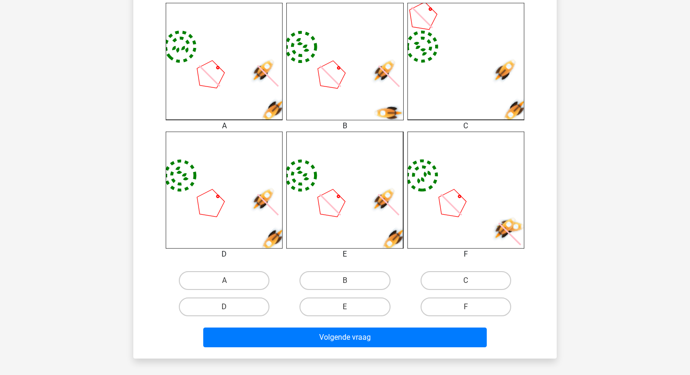
scroll to position [265, 0]
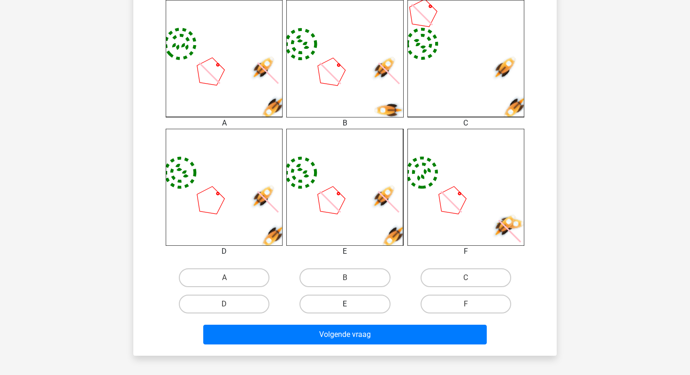
click at [358, 305] on label "E" at bounding box center [345, 303] width 91 height 19
click at [351, 305] on input "E" at bounding box center [348, 307] width 6 height 6
radio input "true"
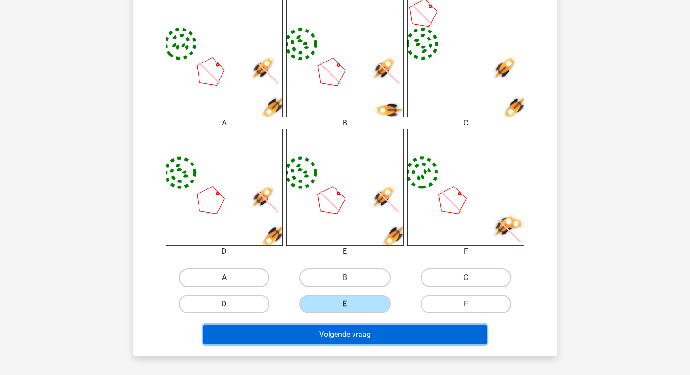
click at [359, 337] on button "Volgende vraag" at bounding box center [345, 335] width 284 height 20
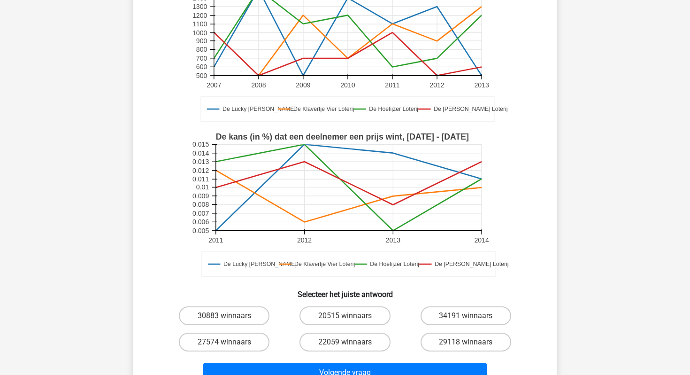
scroll to position [130, 0]
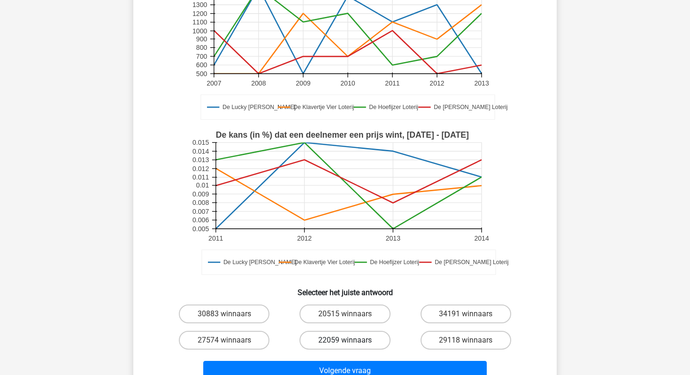
click at [348, 340] on label "22059 winnaars" at bounding box center [345, 340] width 91 height 19
click at [348, 340] on input "22059 winnaars" at bounding box center [348, 343] width 6 height 6
radio input "true"
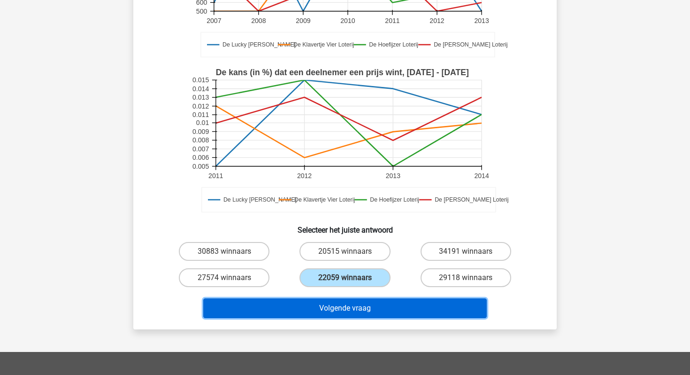
click at [357, 308] on button "Volgende vraag" at bounding box center [345, 308] width 284 height 20
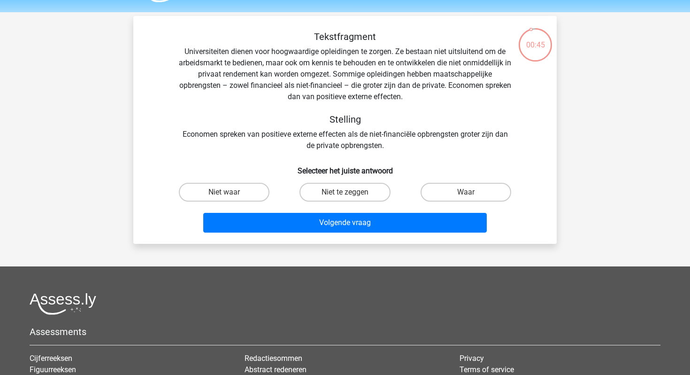
scroll to position [25, 0]
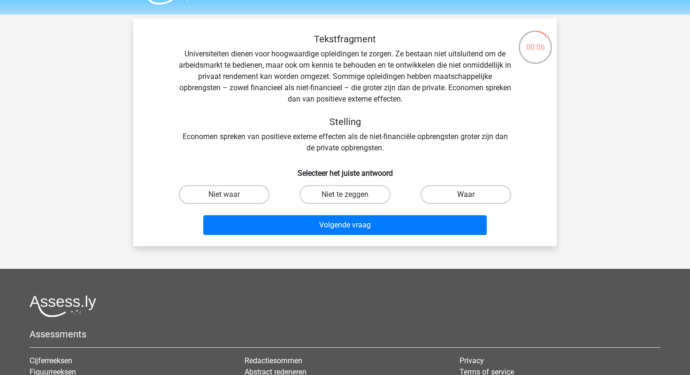
click at [453, 193] on label "Waar" at bounding box center [466, 194] width 91 height 19
click at [466, 194] on input "Waar" at bounding box center [469, 197] width 6 height 6
radio input "true"
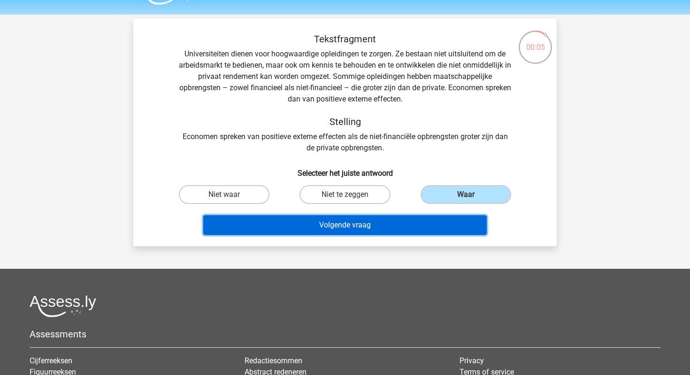
click at [433, 223] on button "Volgende vraag" at bounding box center [345, 225] width 284 height 20
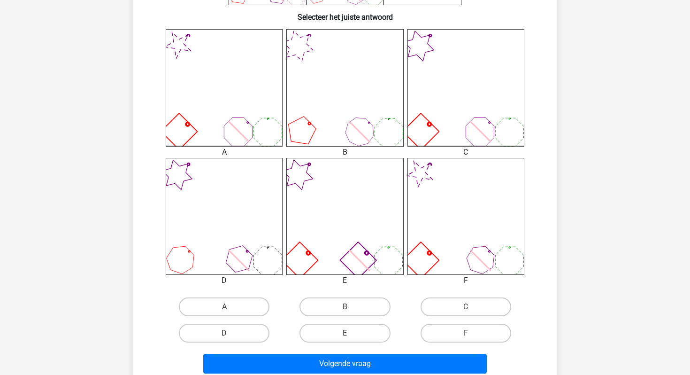
scroll to position [262, 0]
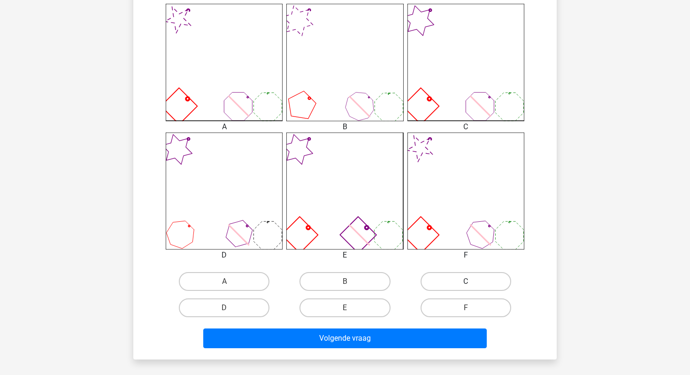
click at [456, 280] on label "C" at bounding box center [466, 281] width 91 height 19
click at [466, 281] on input "C" at bounding box center [469, 284] width 6 height 6
radio input "true"
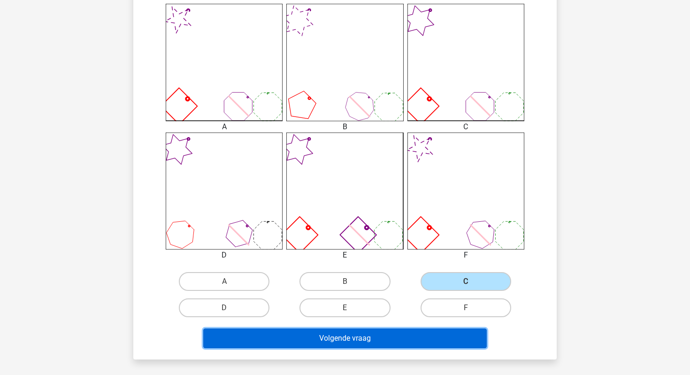
click at [425, 334] on button "Volgende vraag" at bounding box center [345, 338] width 284 height 20
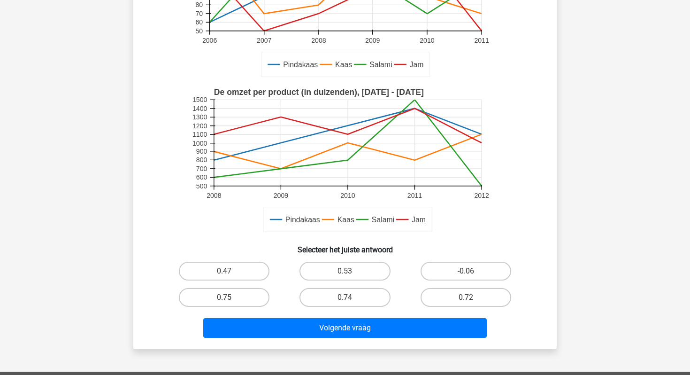
scroll to position [178, 0]
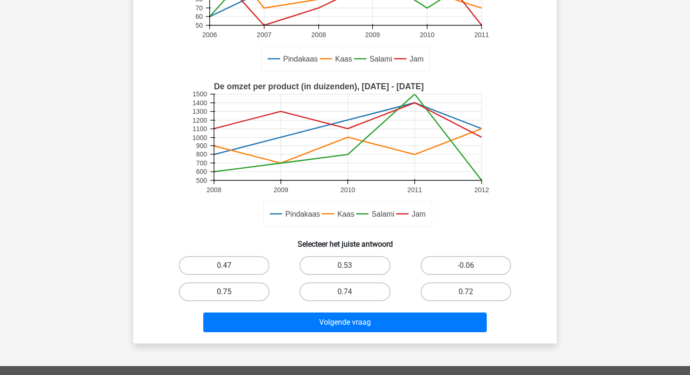
click at [221, 295] on label "0.75" at bounding box center [224, 291] width 91 height 19
click at [224, 295] on input "0.75" at bounding box center [227, 295] width 6 height 6
radio input "true"
click at [278, 337] on div "Wat is de verhouding tussen de toegevoegde winst (in €) per euro omzet door ver…" at bounding box center [345, 104] width 424 height 479
click at [286, 332] on div "Volgende vraag" at bounding box center [345, 323] width 363 height 23
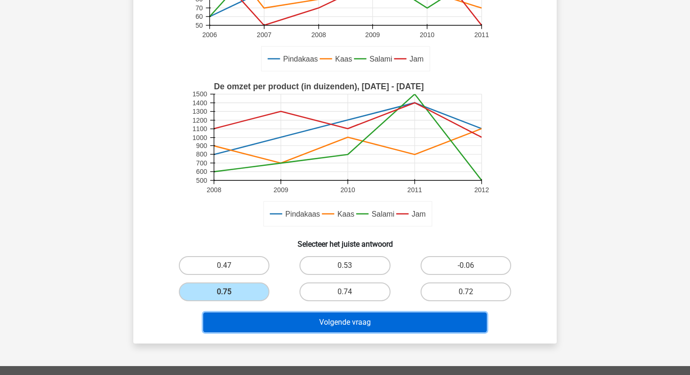
click at [294, 321] on button "Volgende vraag" at bounding box center [345, 322] width 284 height 20
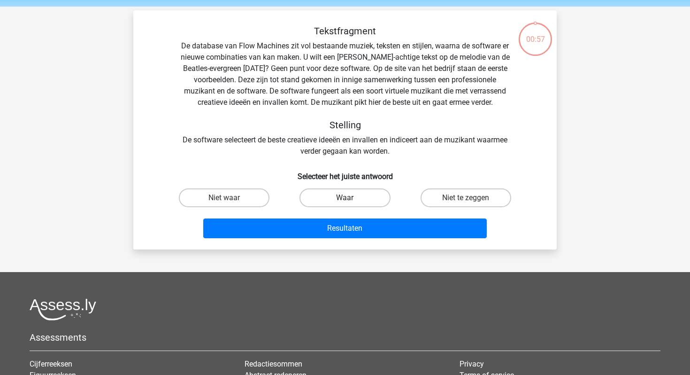
scroll to position [31, 0]
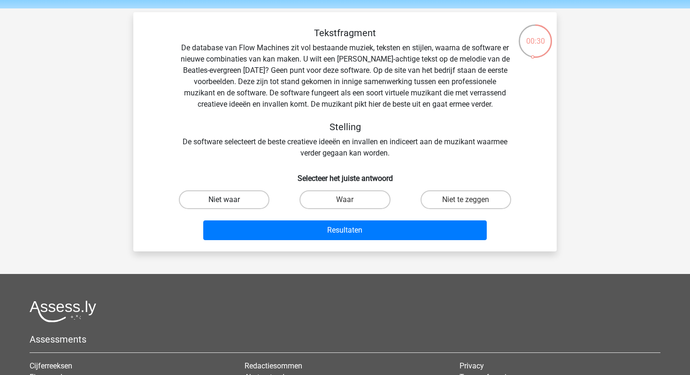
click at [236, 199] on label "Niet waar" at bounding box center [224, 199] width 91 height 19
click at [231, 200] on input "Niet waar" at bounding box center [227, 203] width 6 height 6
radio input "true"
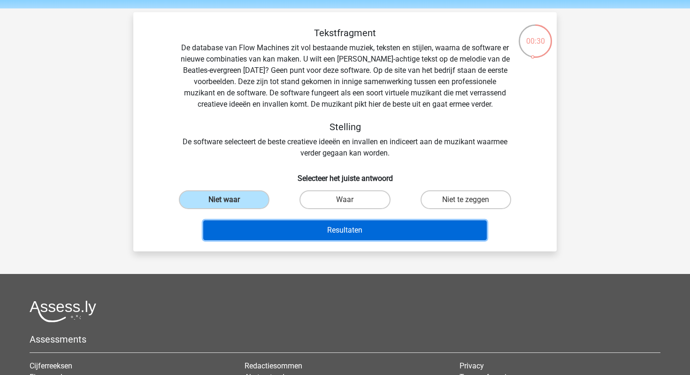
click at [268, 225] on button "Resultaten" at bounding box center [345, 230] width 284 height 20
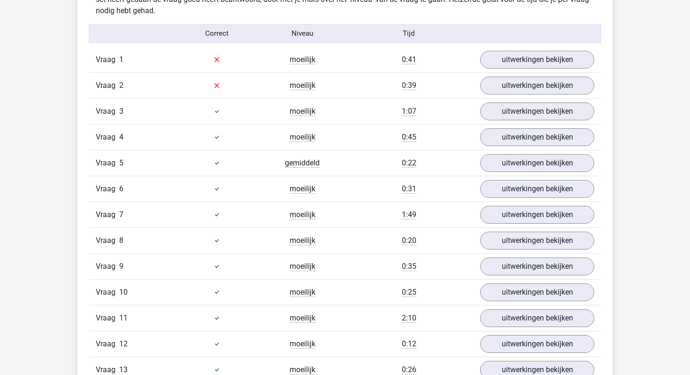
scroll to position [833, 0]
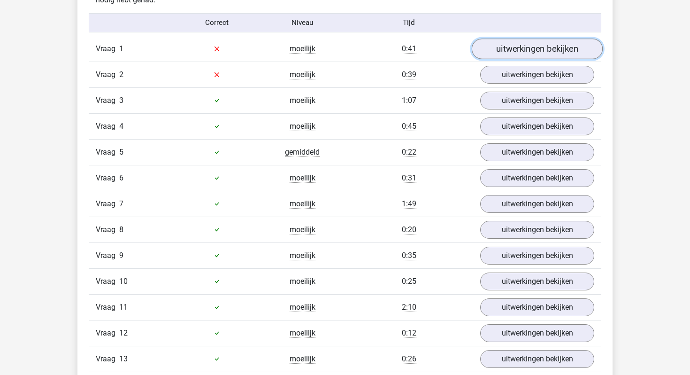
click at [496, 46] on link "uitwerkingen bekijken" at bounding box center [537, 49] width 131 height 21
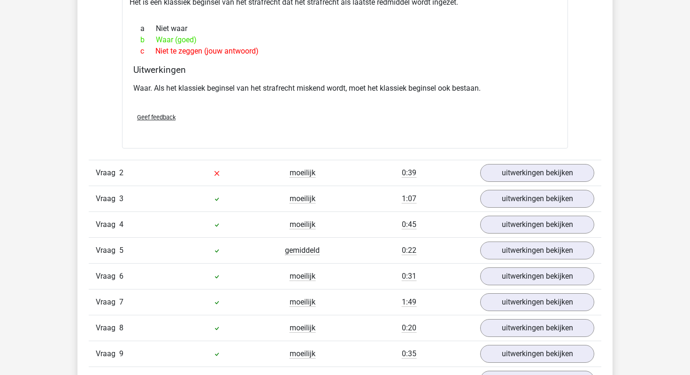
scroll to position [1024, 0]
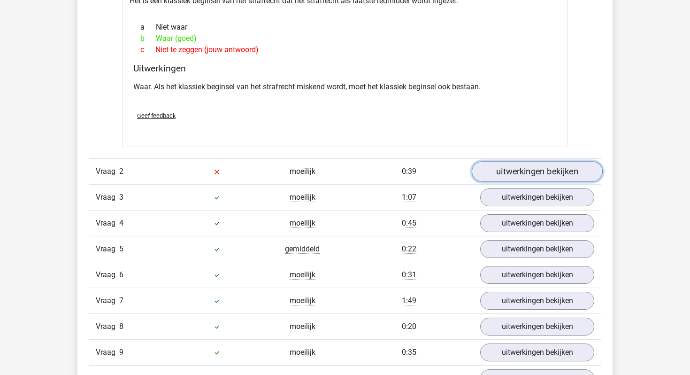
click at [504, 170] on link "uitwerkingen bekijken" at bounding box center [537, 171] width 131 height 21
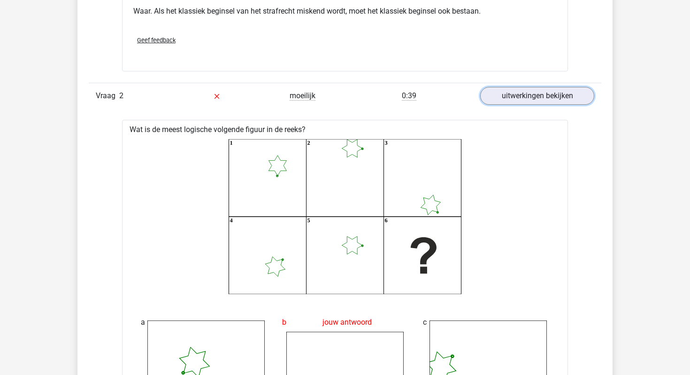
scroll to position [1158, 0]
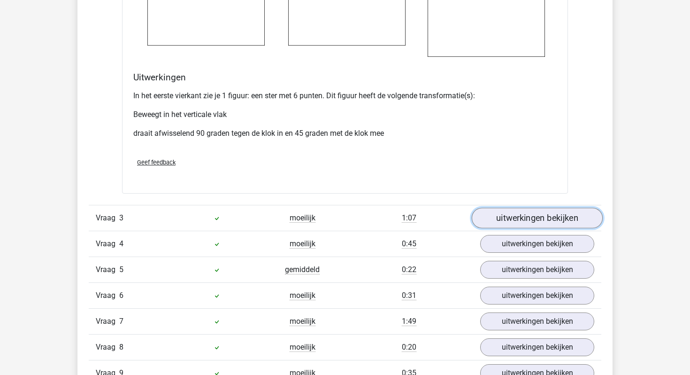
click at [516, 214] on link "uitwerkingen bekijken" at bounding box center [537, 218] width 131 height 21
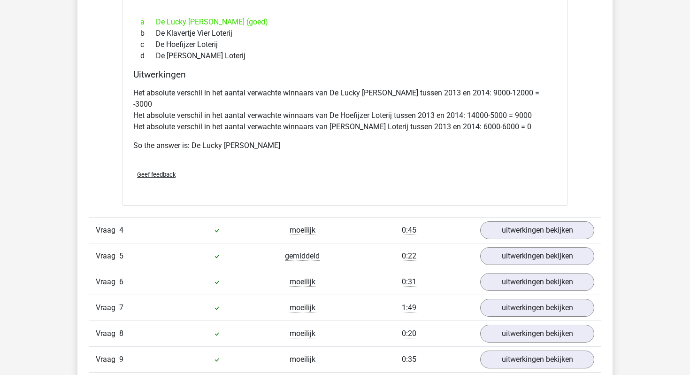
scroll to position [2221, 0]
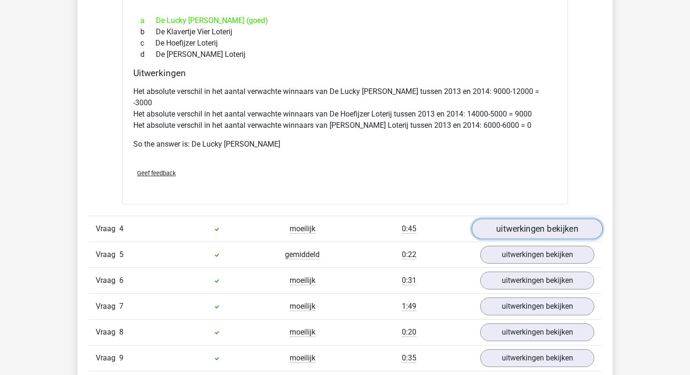
click at [512, 218] on link "uitwerkingen bekijken" at bounding box center [537, 228] width 131 height 21
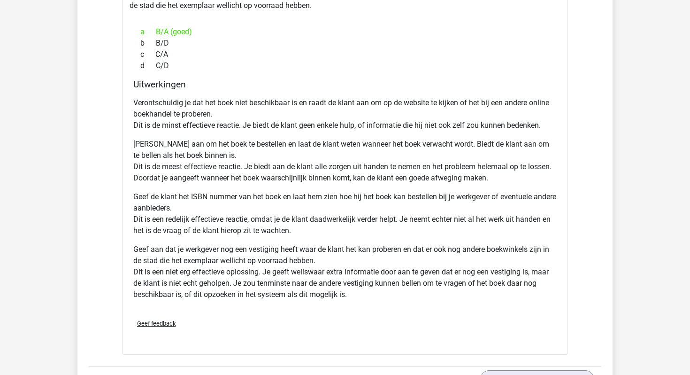
scroll to position [2908, 0]
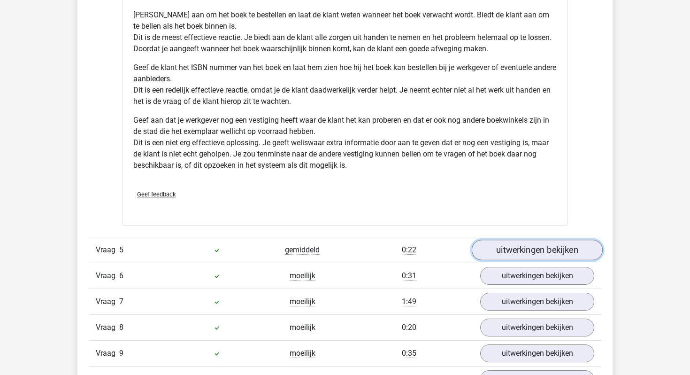
click at [521, 240] on link "uitwerkingen bekijken" at bounding box center [537, 250] width 131 height 21
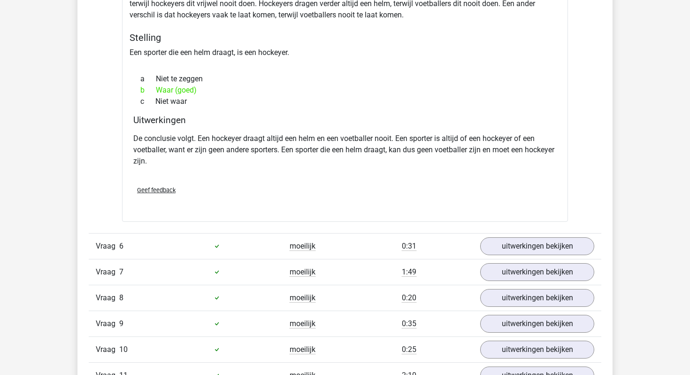
scroll to position [3389, 0]
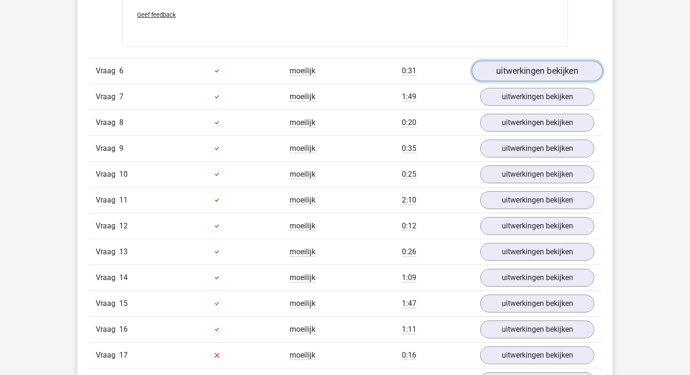
click at [508, 65] on link "uitwerkingen bekijken" at bounding box center [537, 71] width 131 height 21
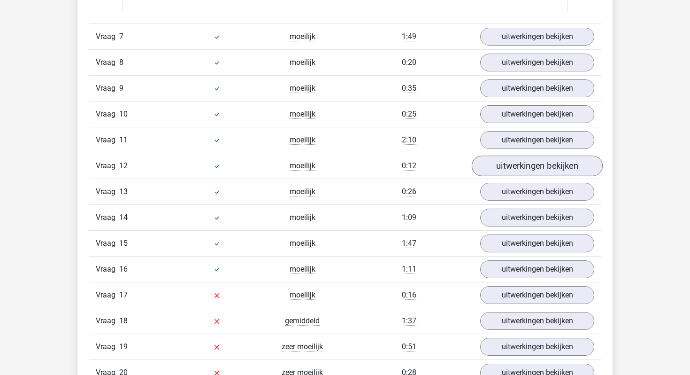
scroll to position [4045, 0]
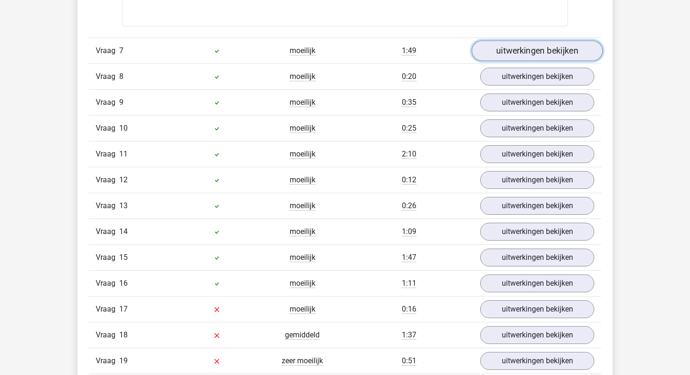
click at [502, 40] on link "uitwerkingen bekijken" at bounding box center [537, 50] width 131 height 21
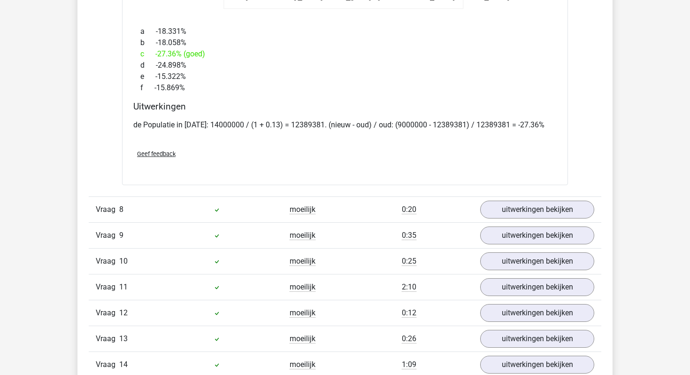
scroll to position [4449, 0]
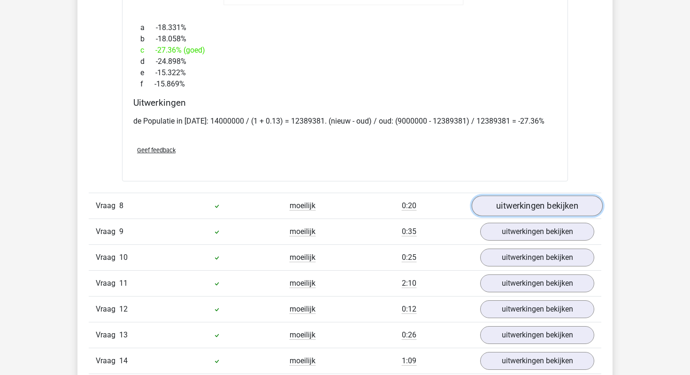
click at [515, 196] on link "uitwerkingen bekijken" at bounding box center [537, 205] width 131 height 21
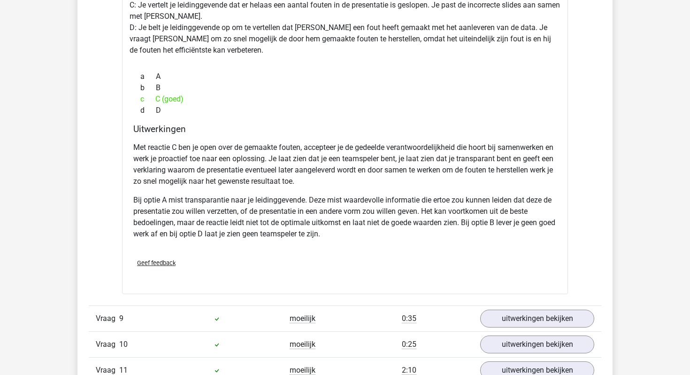
scroll to position [4905, 0]
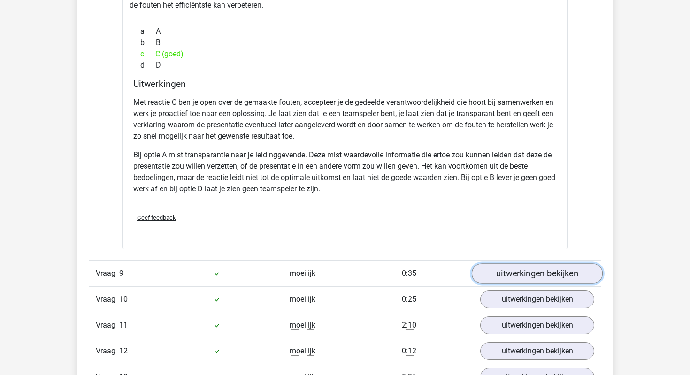
click at [512, 263] on link "uitwerkingen bekijken" at bounding box center [537, 273] width 131 height 21
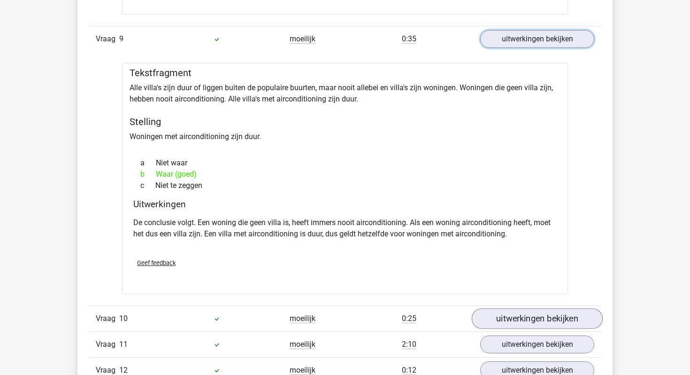
scroll to position [5195, 0]
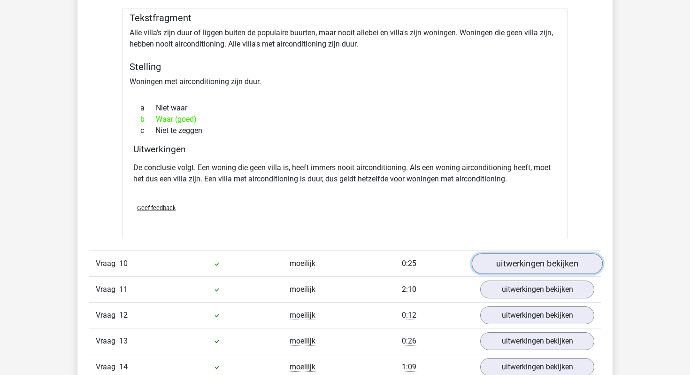
click at [526, 254] on link "uitwerkingen bekijken" at bounding box center [537, 264] width 131 height 21
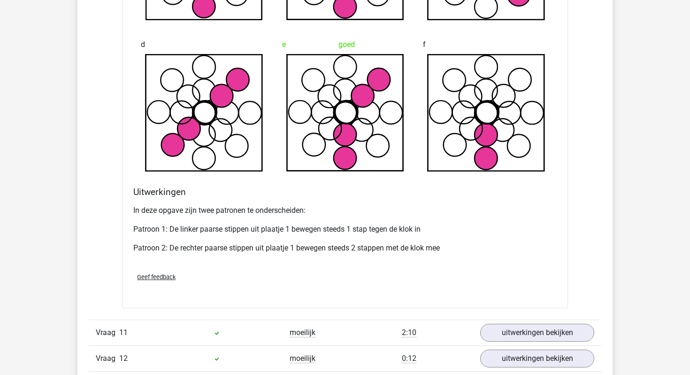
scroll to position [5904, 0]
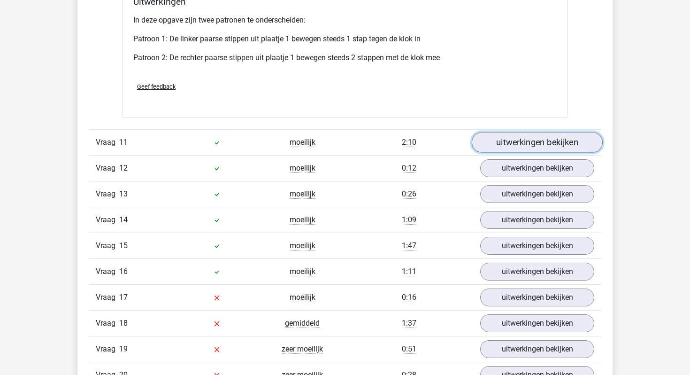
click at [531, 132] on link "uitwerkingen bekijken" at bounding box center [537, 142] width 131 height 21
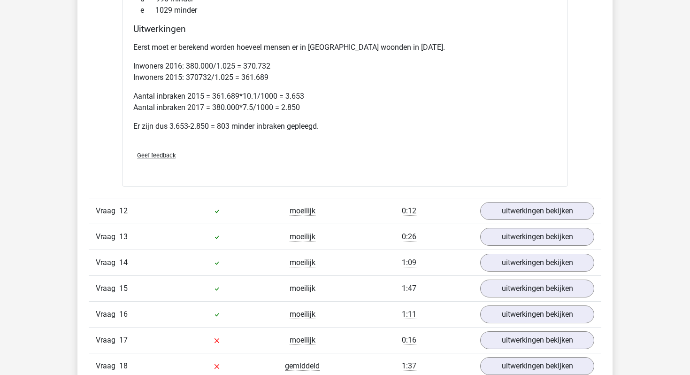
scroll to position [6250, 0]
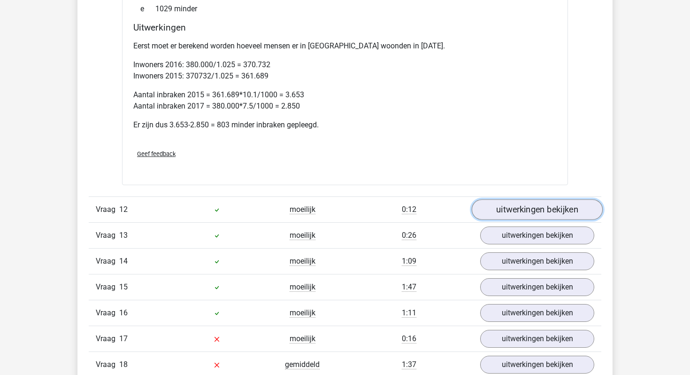
click at [557, 199] on link "uitwerkingen bekijken" at bounding box center [537, 209] width 131 height 21
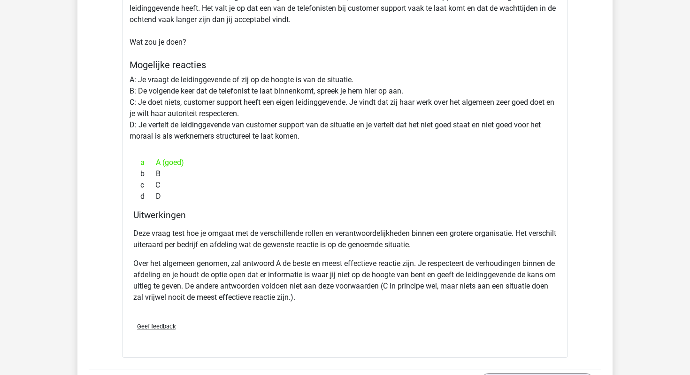
scroll to position [6659, 0]
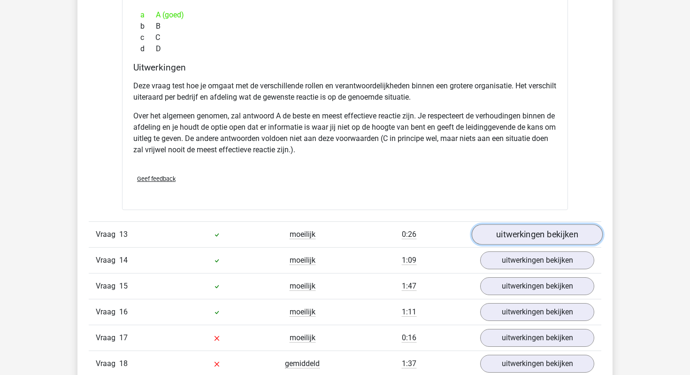
click at [547, 224] on link "uitwerkingen bekijken" at bounding box center [537, 234] width 131 height 21
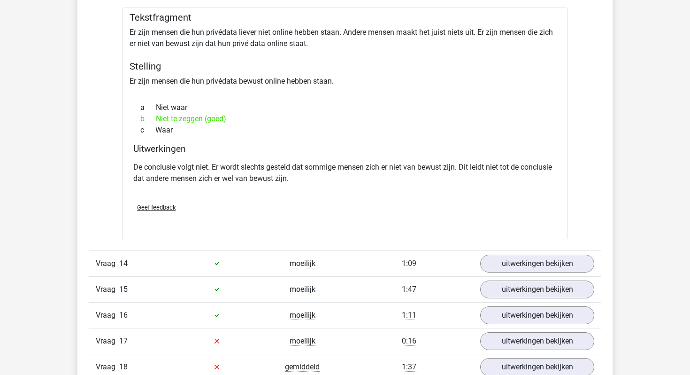
scroll to position [6947, 0]
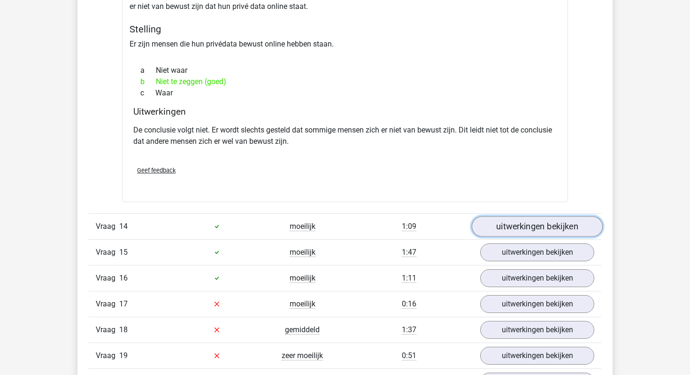
click at [545, 216] on link "uitwerkingen bekijken" at bounding box center [537, 226] width 131 height 21
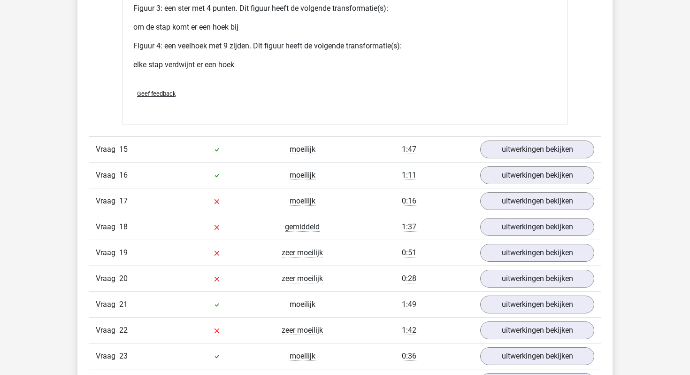
scroll to position [7899, 0]
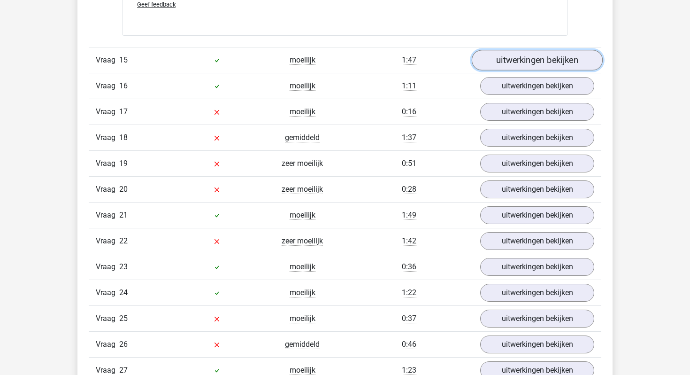
click at [531, 51] on link "uitwerkingen bekijken" at bounding box center [537, 60] width 131 height 21
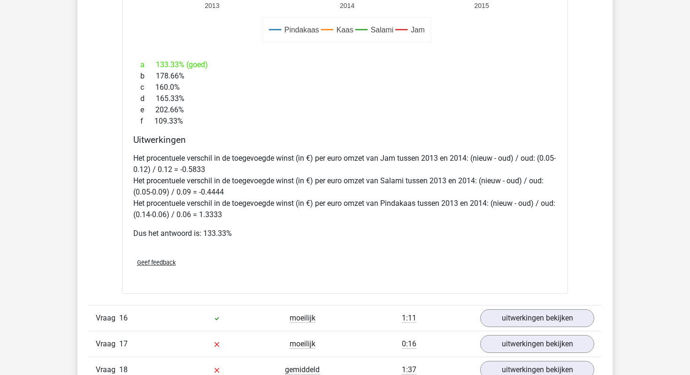
scroll to position [8451, 0]
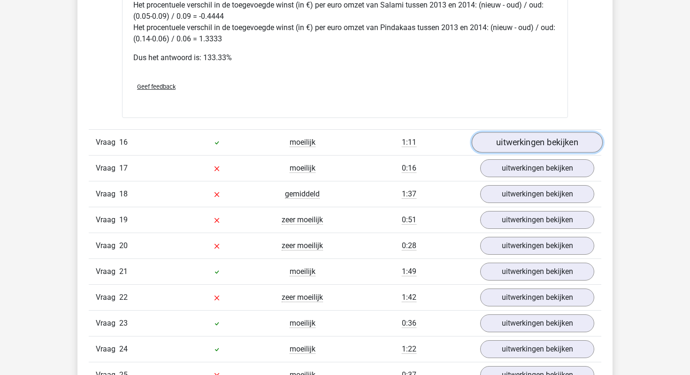
click at [532, 132] on link "uitwerkingen bekijken" at bounding box center [537, 142] width 131 height 21
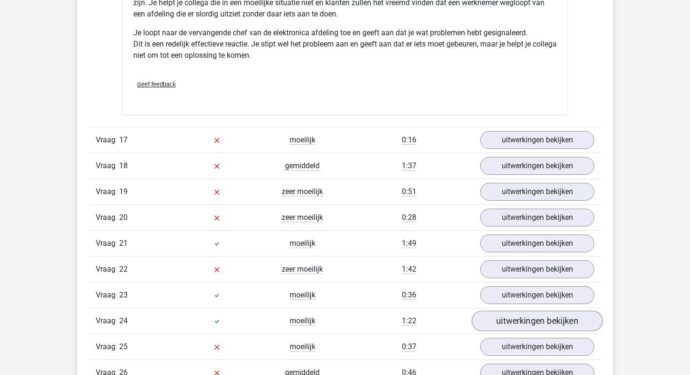
scroll to position [9196, 0]
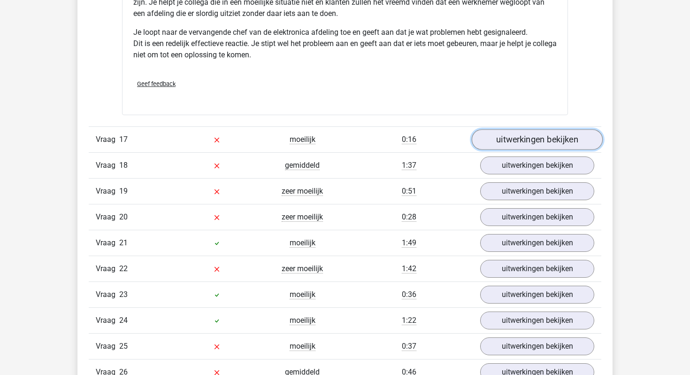
click at [530, 132] on link "uitwerkingen bekijken" at bounding box center [537, 139] width 131 height 21
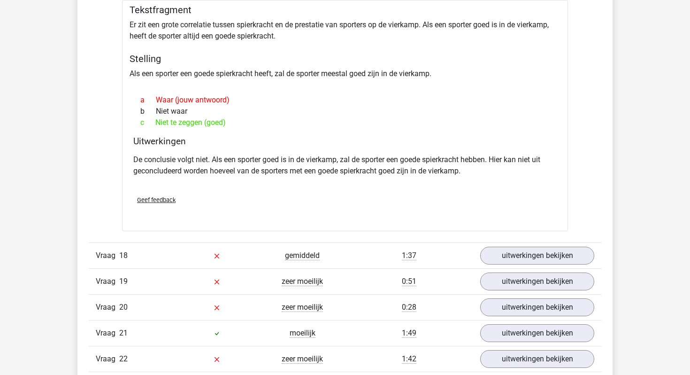
scroll to position [9370, 0]
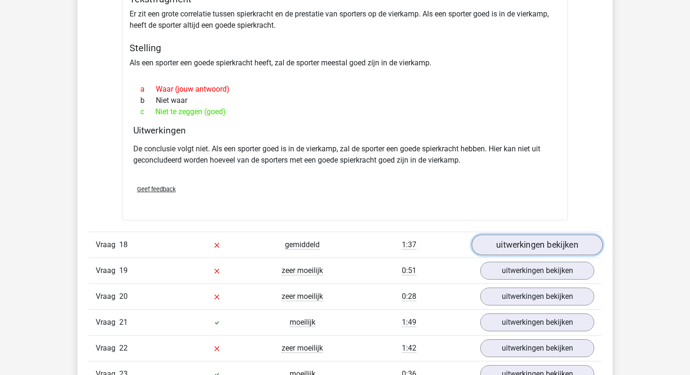
click at [516, 243] on link "uitwerkingen bekijken" at bounding box center [537, 245] width 131 height 21
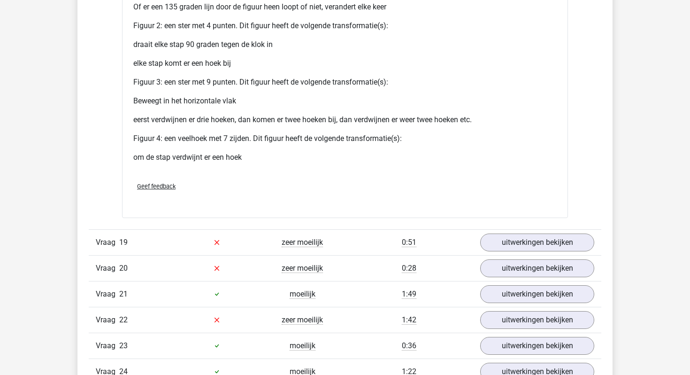
scroll to position [10235, 0]
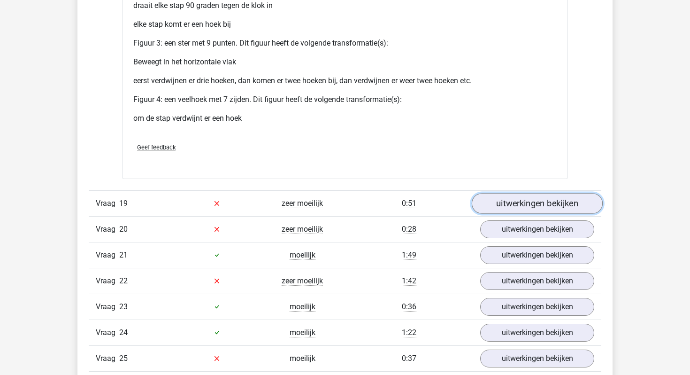
click at [504, 193] on link "uitwerkingen bekijken" at bounding box center [537, 203] width 131 height 21
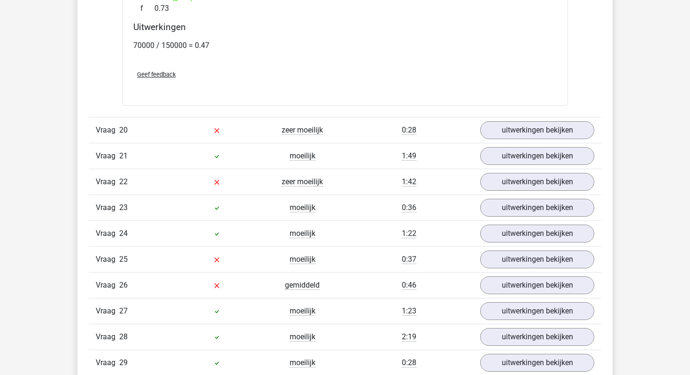
scroll to position [10869, 0]
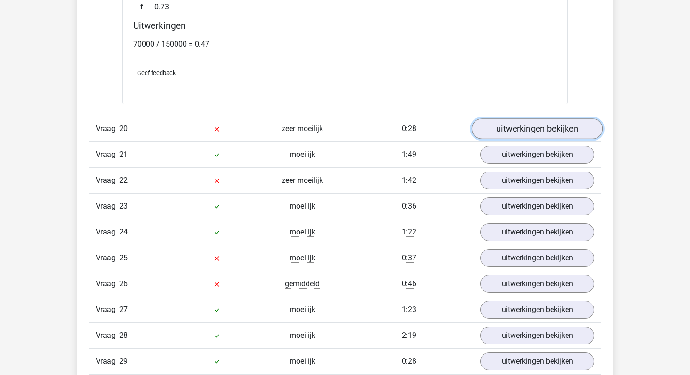
click at [528, 118] on link "uitwerkingen bekijken" at bounding box center [537, 128] width 131 height 21
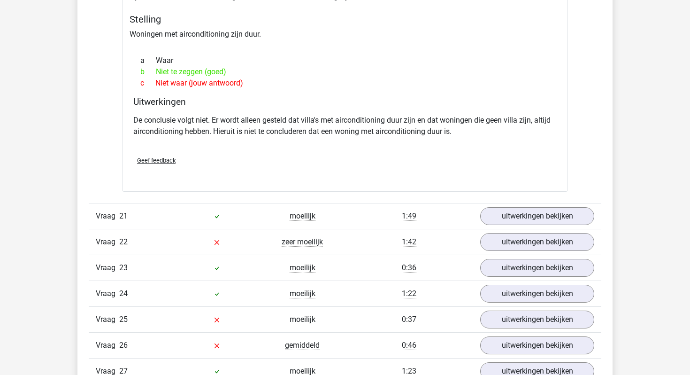
scroll to position [11150, 0]
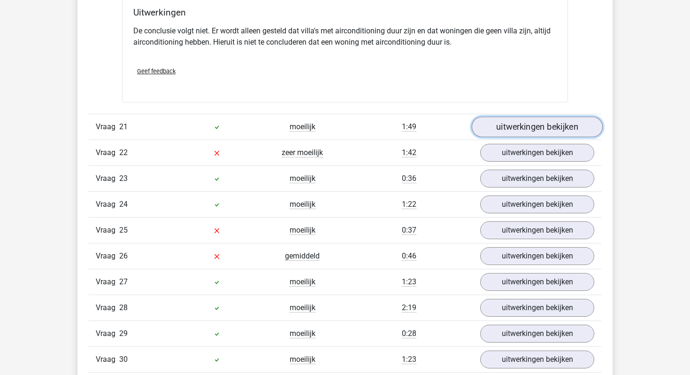
click at [541, 116] on link "uitwerkingen bekijken" at bounding box center [537, 126] width 131 height 21
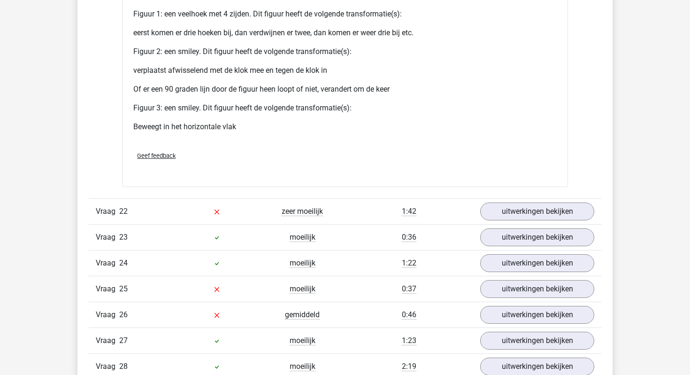
scroll to position [11892, 0]
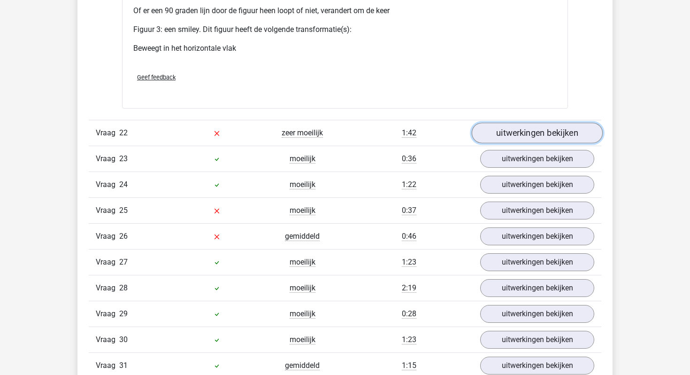
click at [506, 123] on link "uitwerkingen bekijken" at bounding box center [537, 133] width 131 height 21
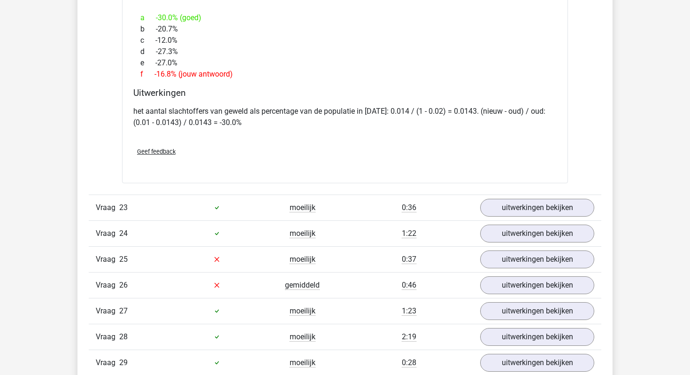
scroll to position [12492, 0]
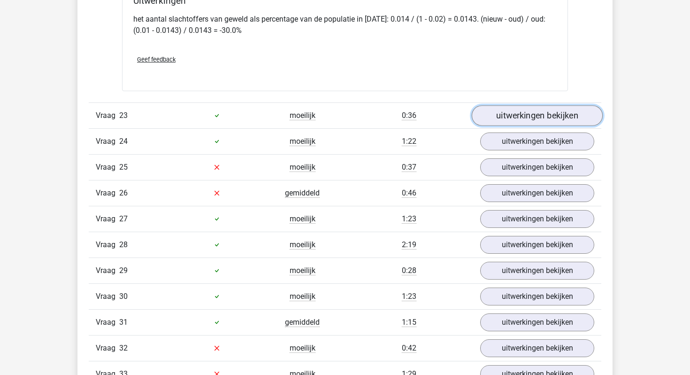
click at [536, 111] on link "uitwerkingen bekijken" at bounding box center [537, 115] width 131 height 21
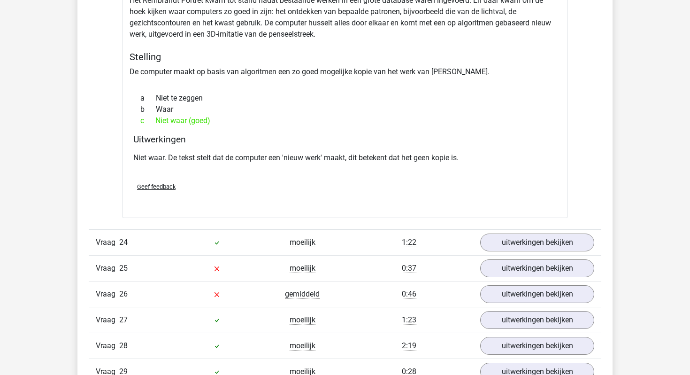
scroll to position [12700, 0]
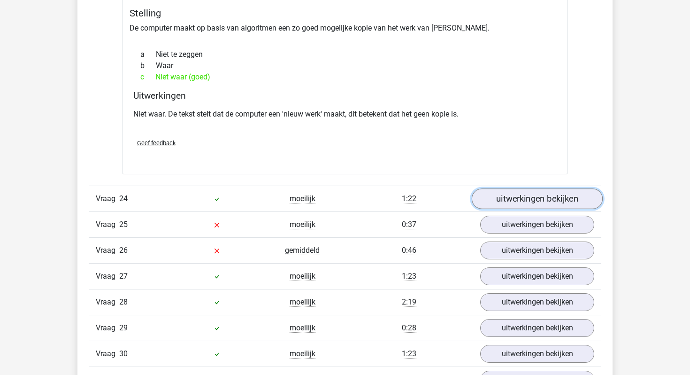
click at [521, 188] on link "uitwerkingen bekijken" at bounding box center [537, 198] width 131 height 21
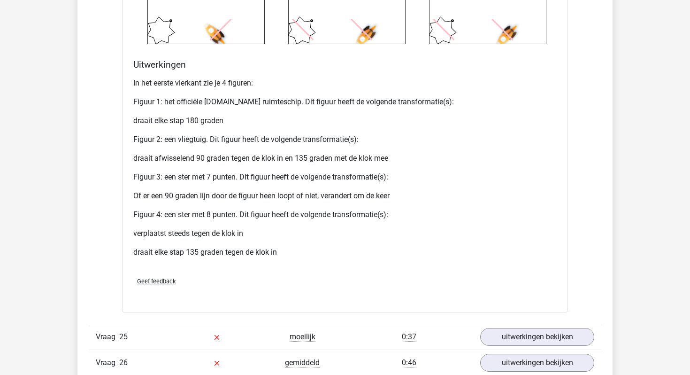
scroll to position [13491, 0]
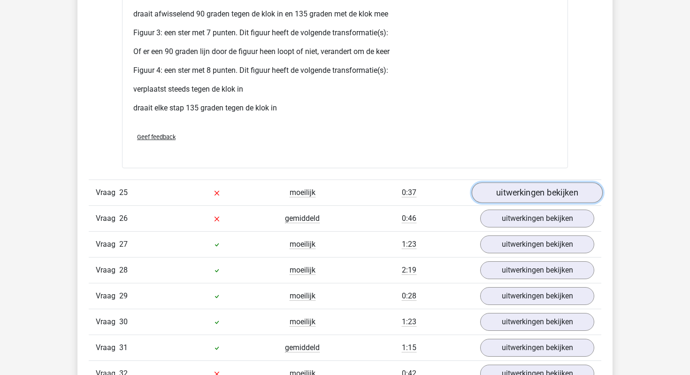
click at [517, 182] on link "uitwerkingen bekijken" at bounding box center [537, 192] width 131 height 21
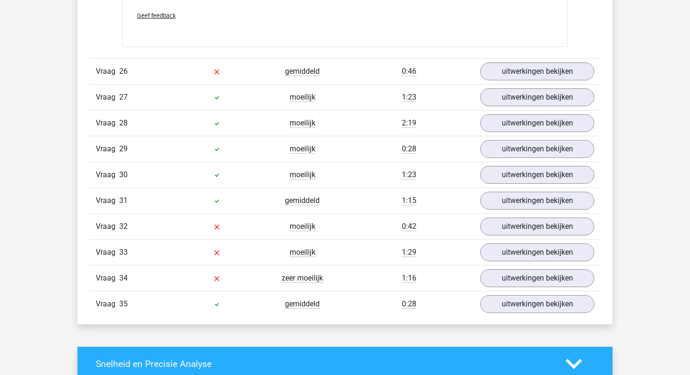
scroll to position [14173, 0]
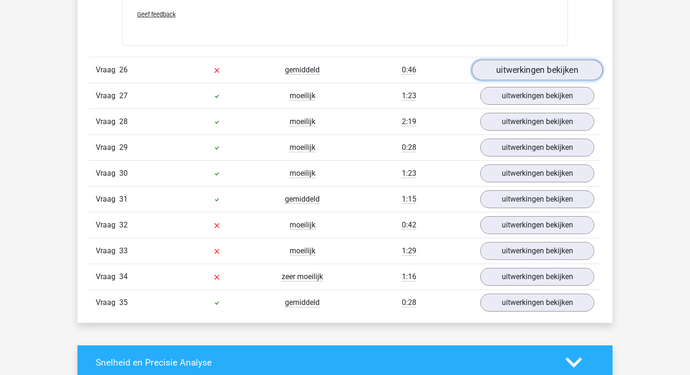
click at [517, 60] on link "uitwerkingen bekijken" at bounding box center [537, 70] width 131 height 21
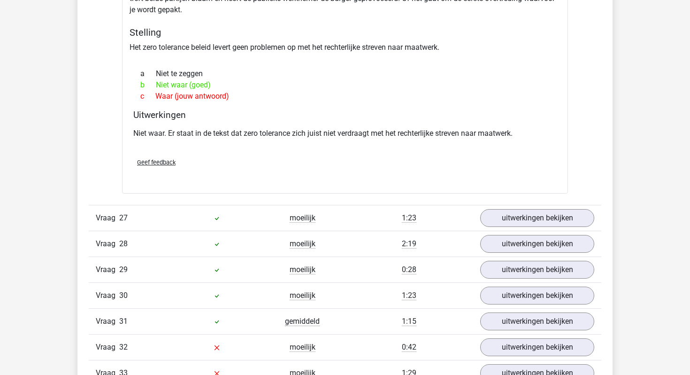
scroll to position [14471, 0]
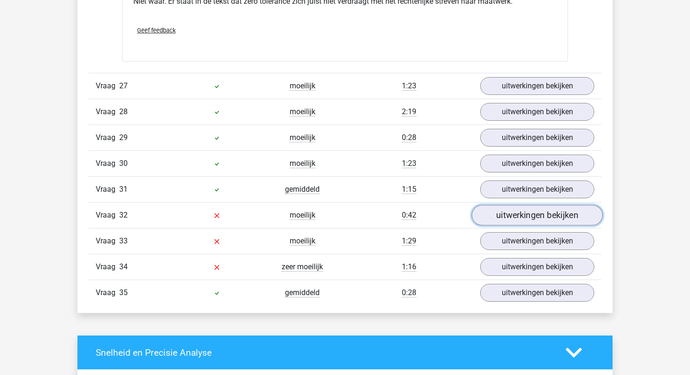
click at [509, 208] on link "uitwerkingen bekijken" at bounding box center [537, 215] width 131 height 21
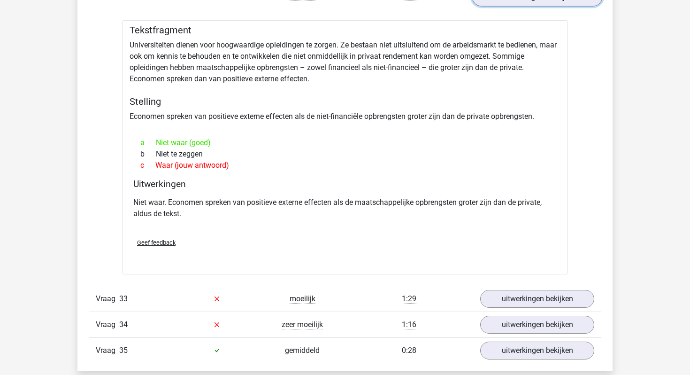
scroll to position [14785, 0]
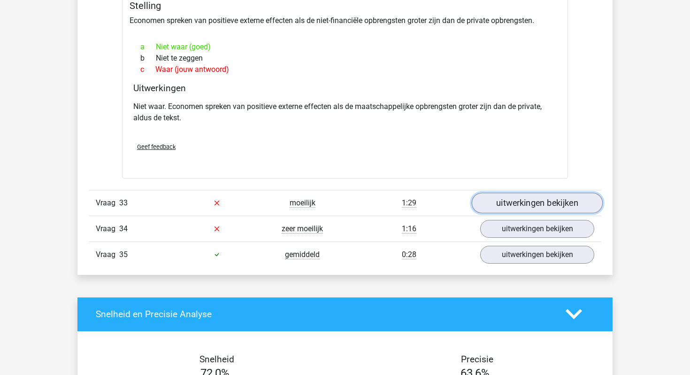
click at [523, 193] on link "uitwerkingen bekijken" at bounding box center [537, 203] width 131 height 21
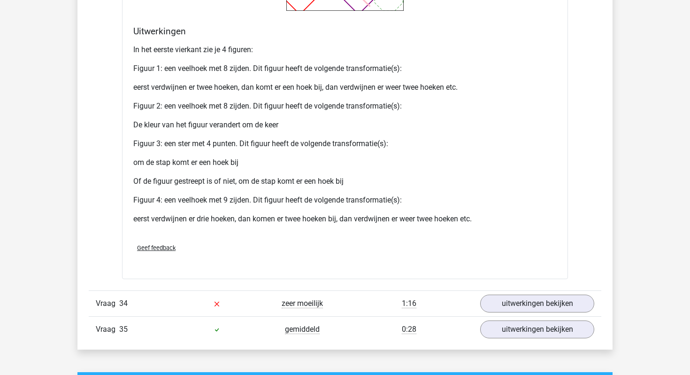
scroll to position [15539, 0]
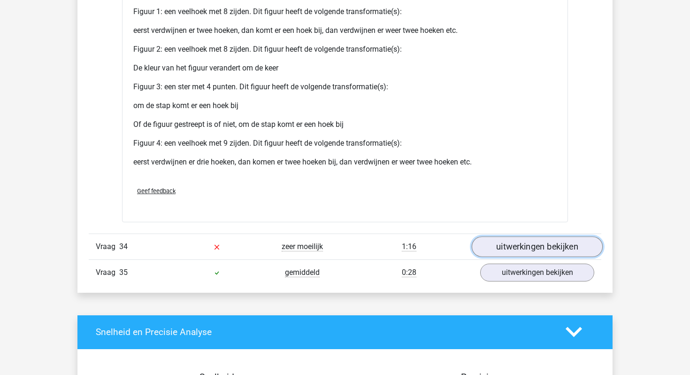
click at [528, 236] on link "uitwerkingen bekijken" at bounding box center [537, 246] width 131 height 21
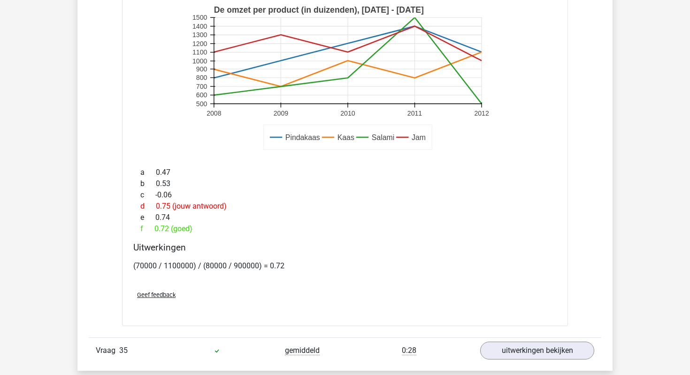
scroll to position [16120, 0]
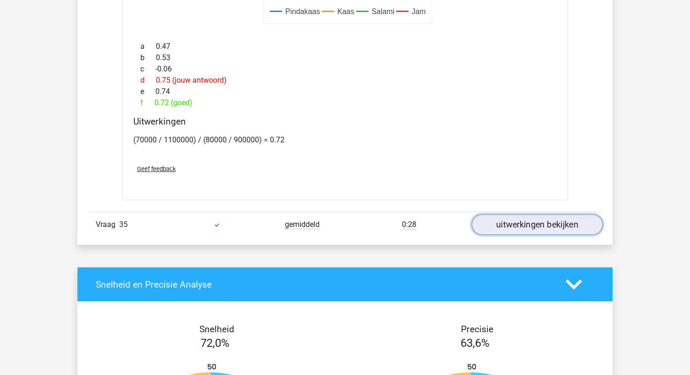
click at [503, 221] on link "uitwerkingen bekijken" at bounding box center [537, 224] width 131 height 21
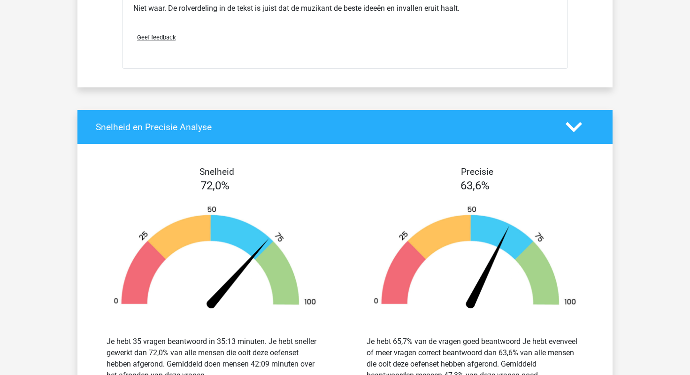
scroll to position [16569, 0]
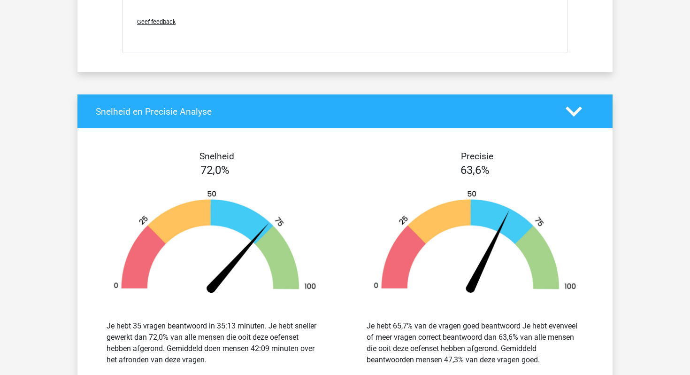
click at [396, 128] on div "Snelheid en Precisie Analyse" at bounding box center [344, 111] width 535 height 34
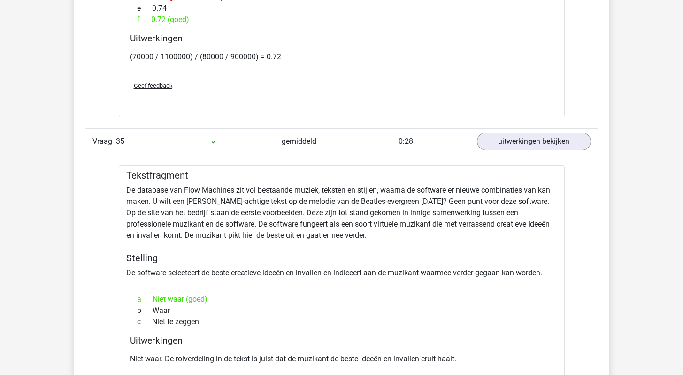
scroll to position [16187, 0]
